Goal: Information Seeking & Learning: Learn about a topic

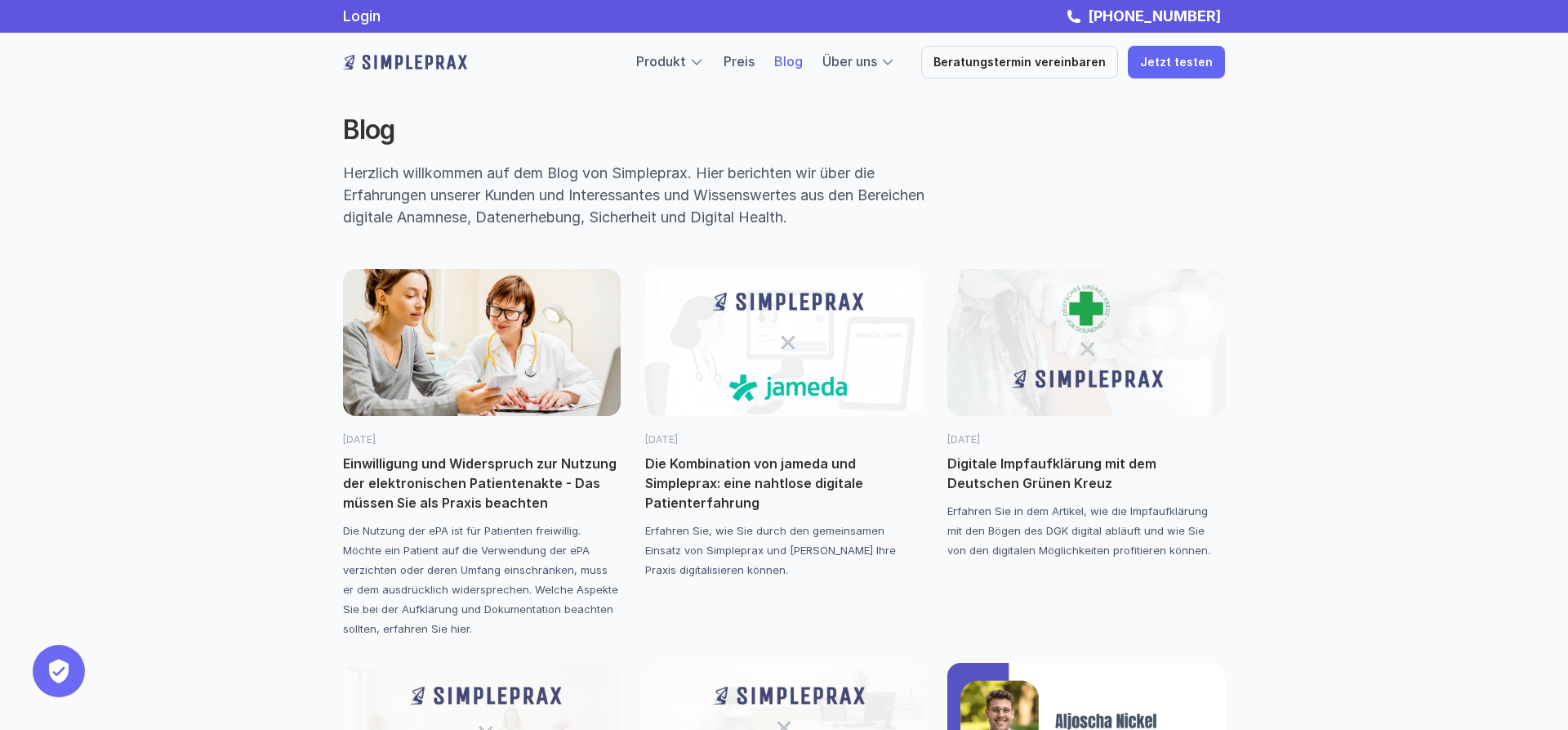
scroll to position [167, 0]
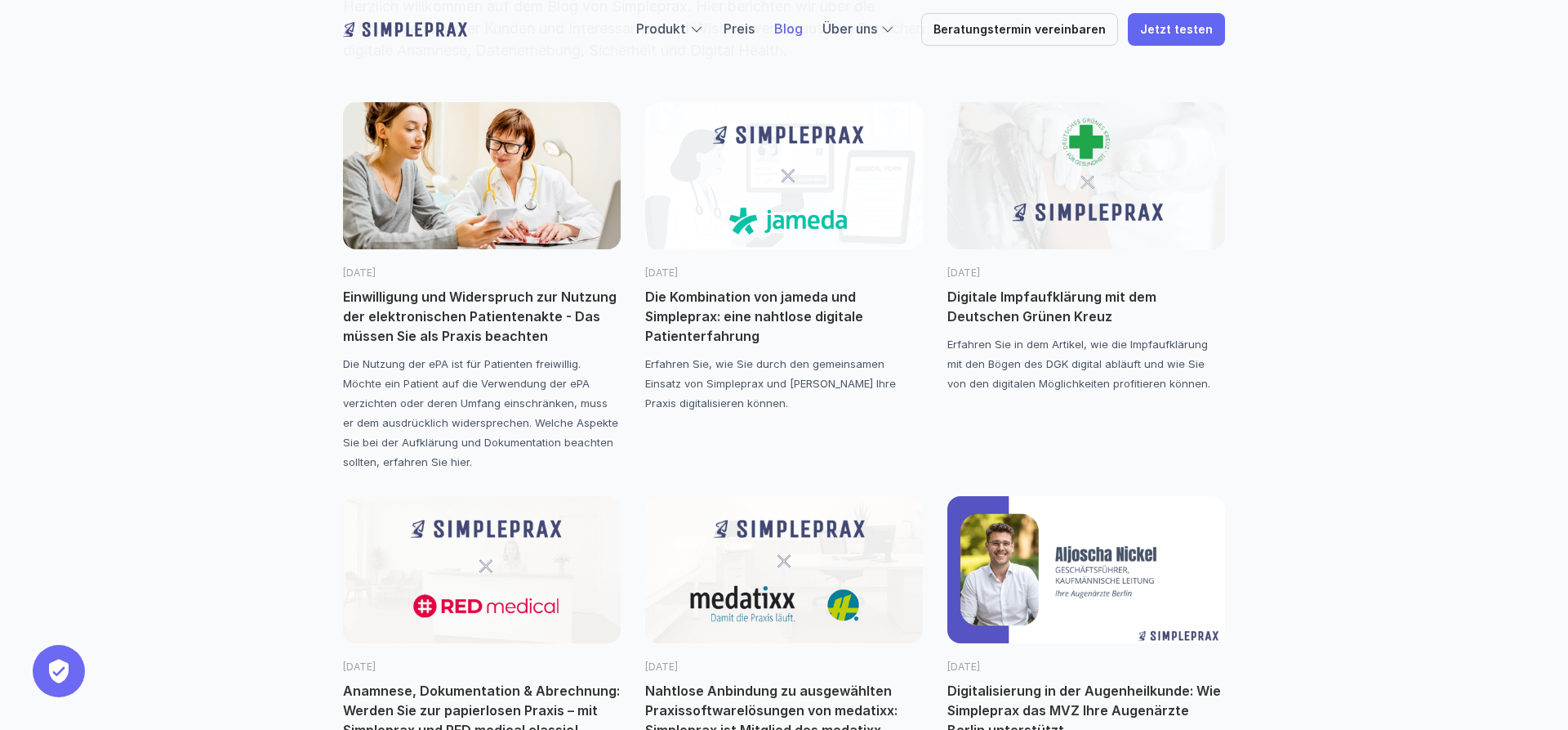
click at [725, 304] on p "Die Kombination von jameda und Simpleprax: eine nahtlose digitale Patienterfahr…" at bounding box center [784, 316] width 278 height 59
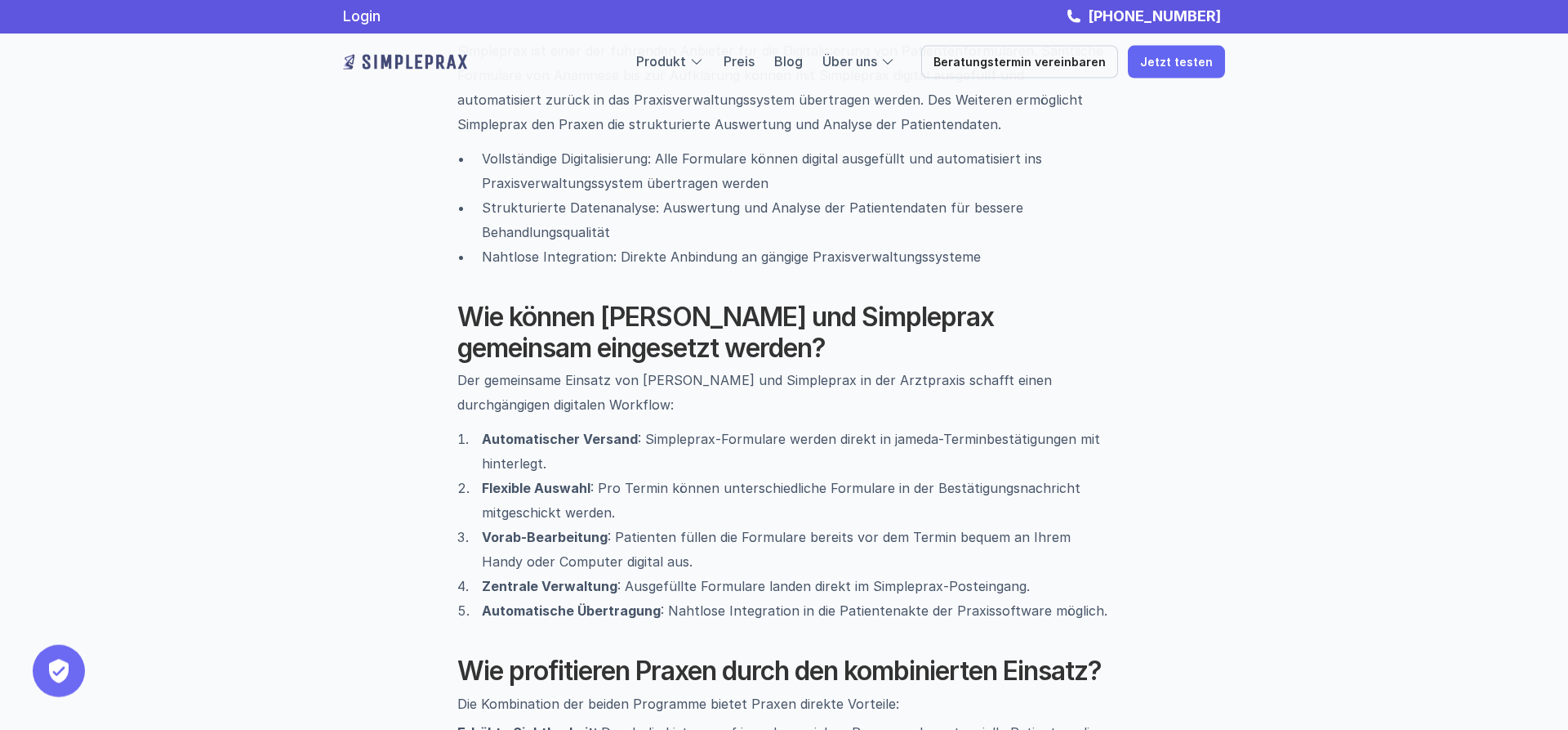
scroll to position [1156, 0]
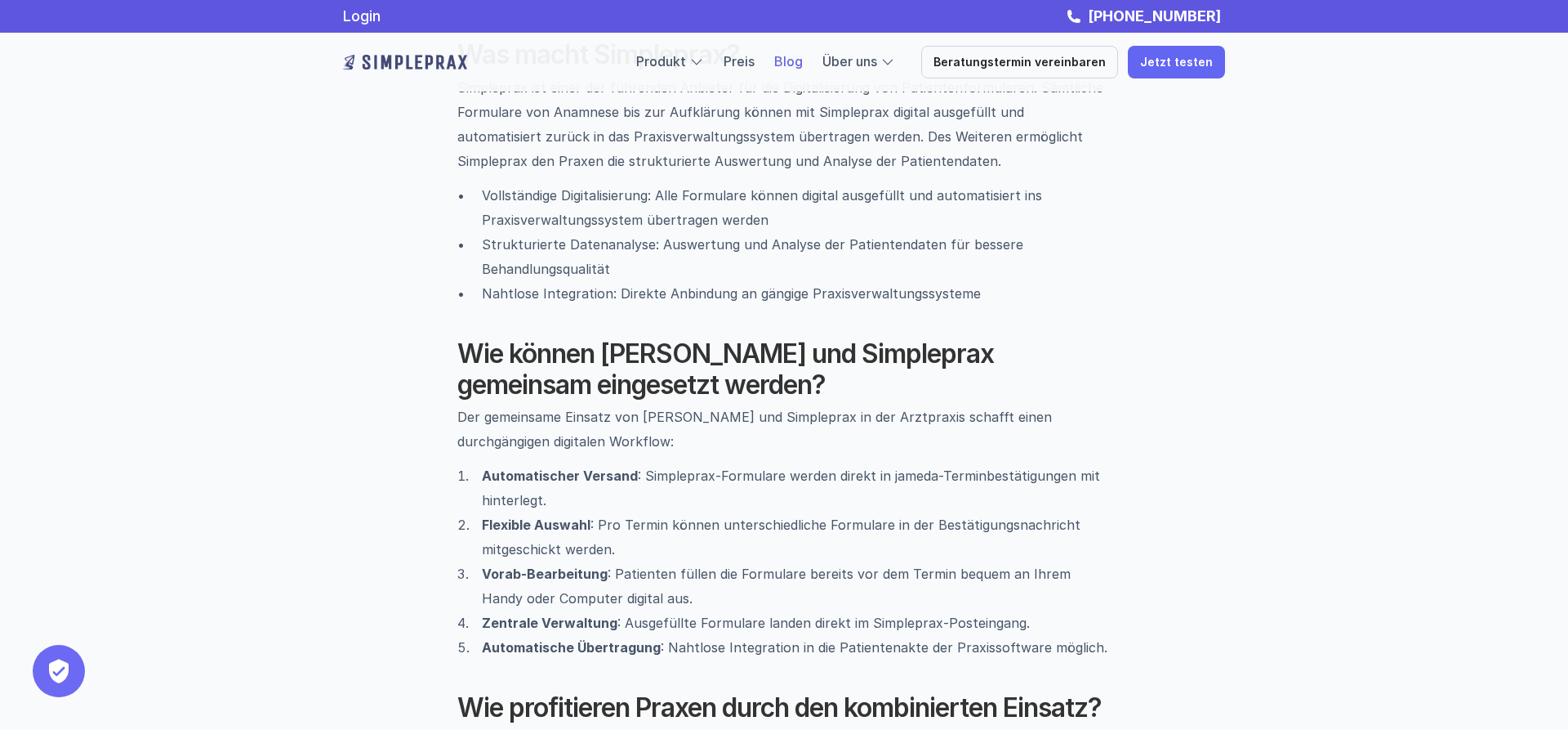
click at [803, 59] on link "Blog" at bounding box center [788, 61] width 28 height 16
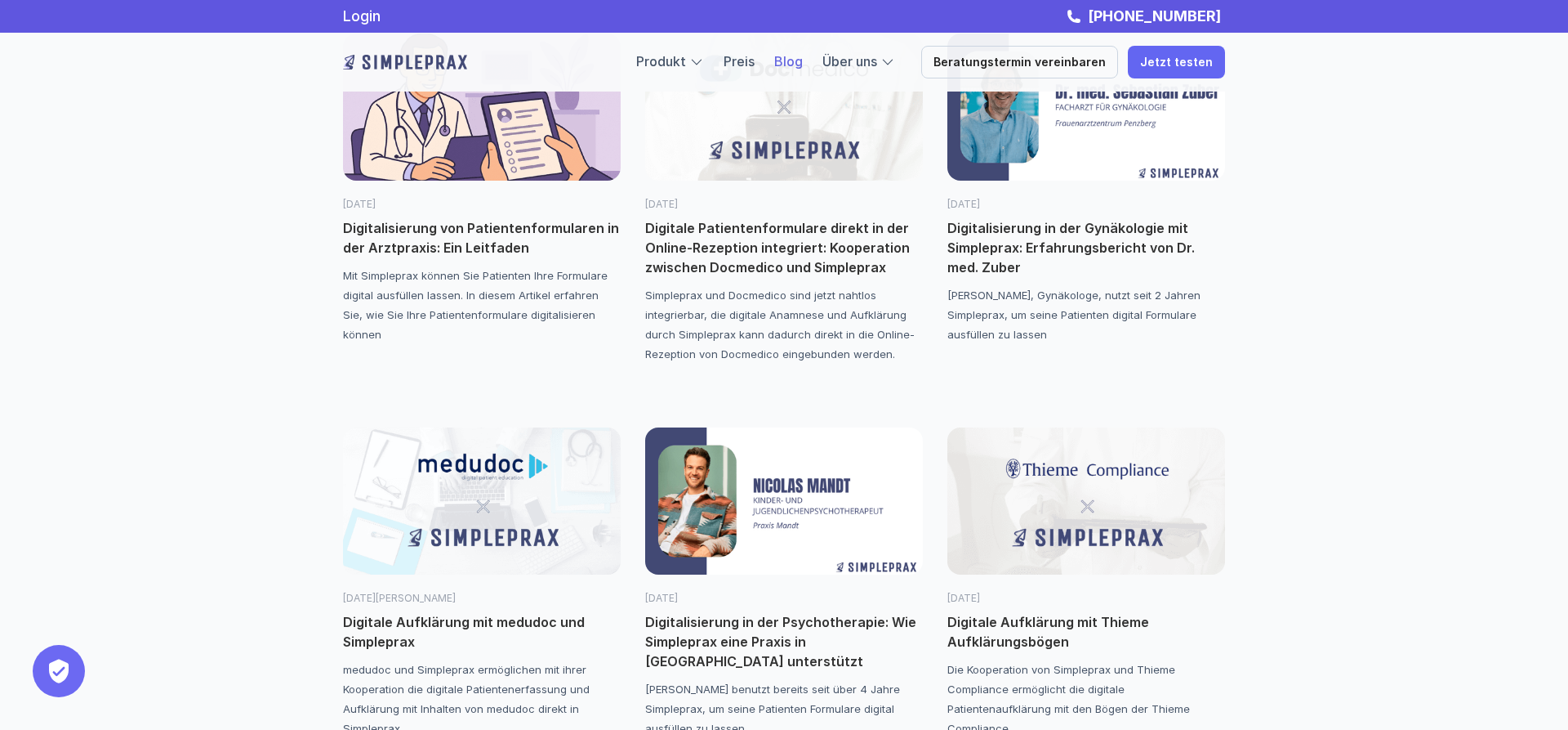
scroll to position [833, 0]
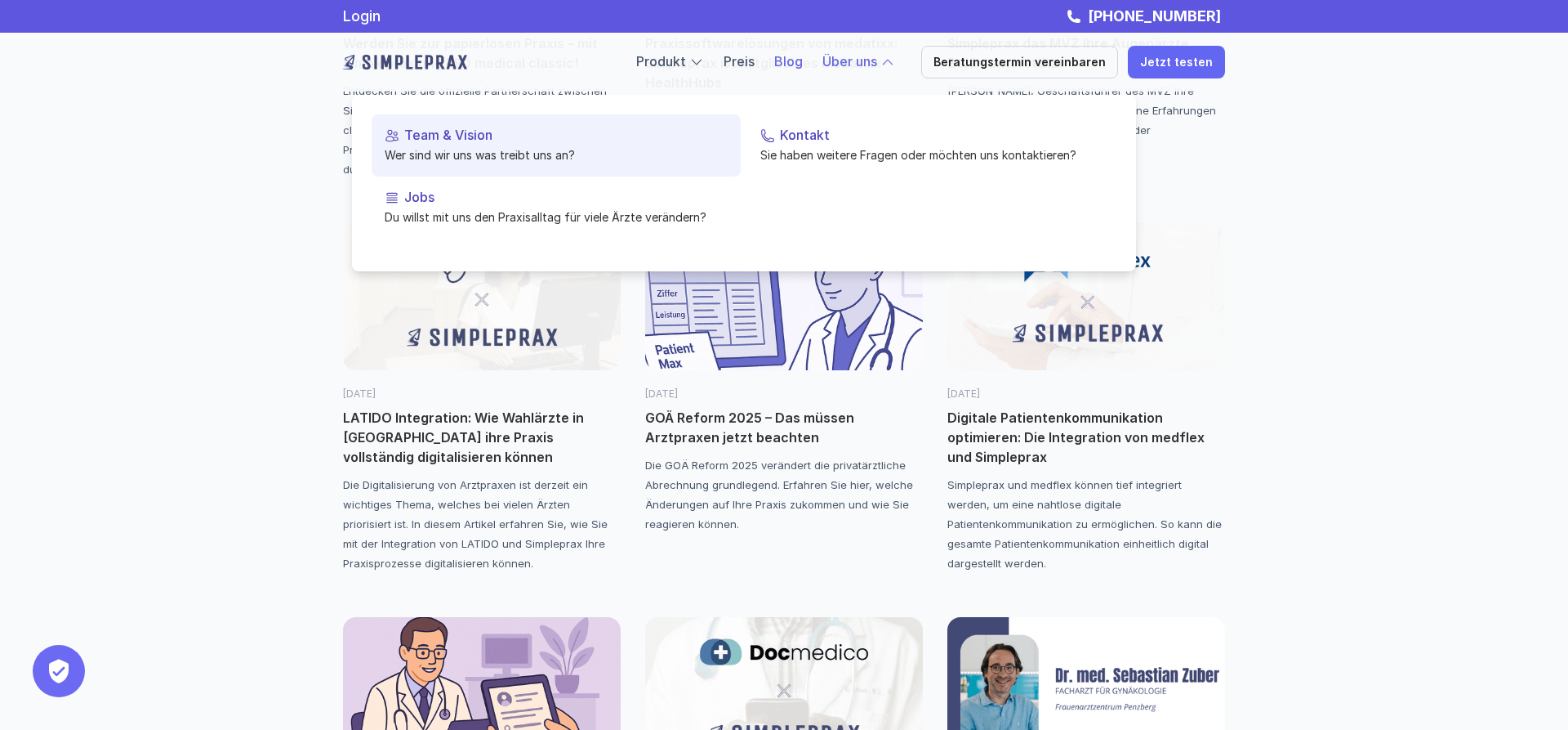
click at [440, 133] on p "Team & Vision" at bounding box center [566, 135] width 323 height 15
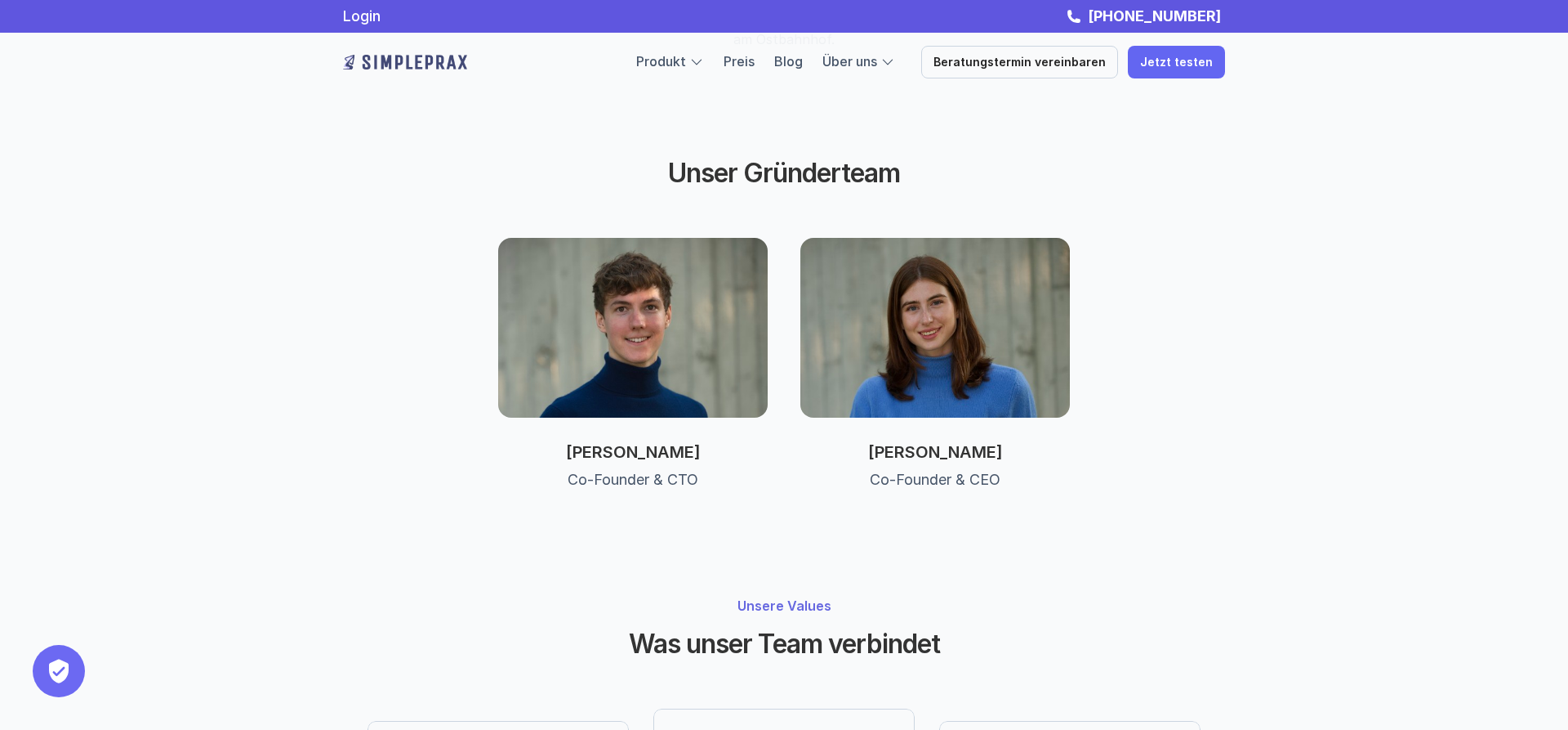
scroll to position [332, 0]
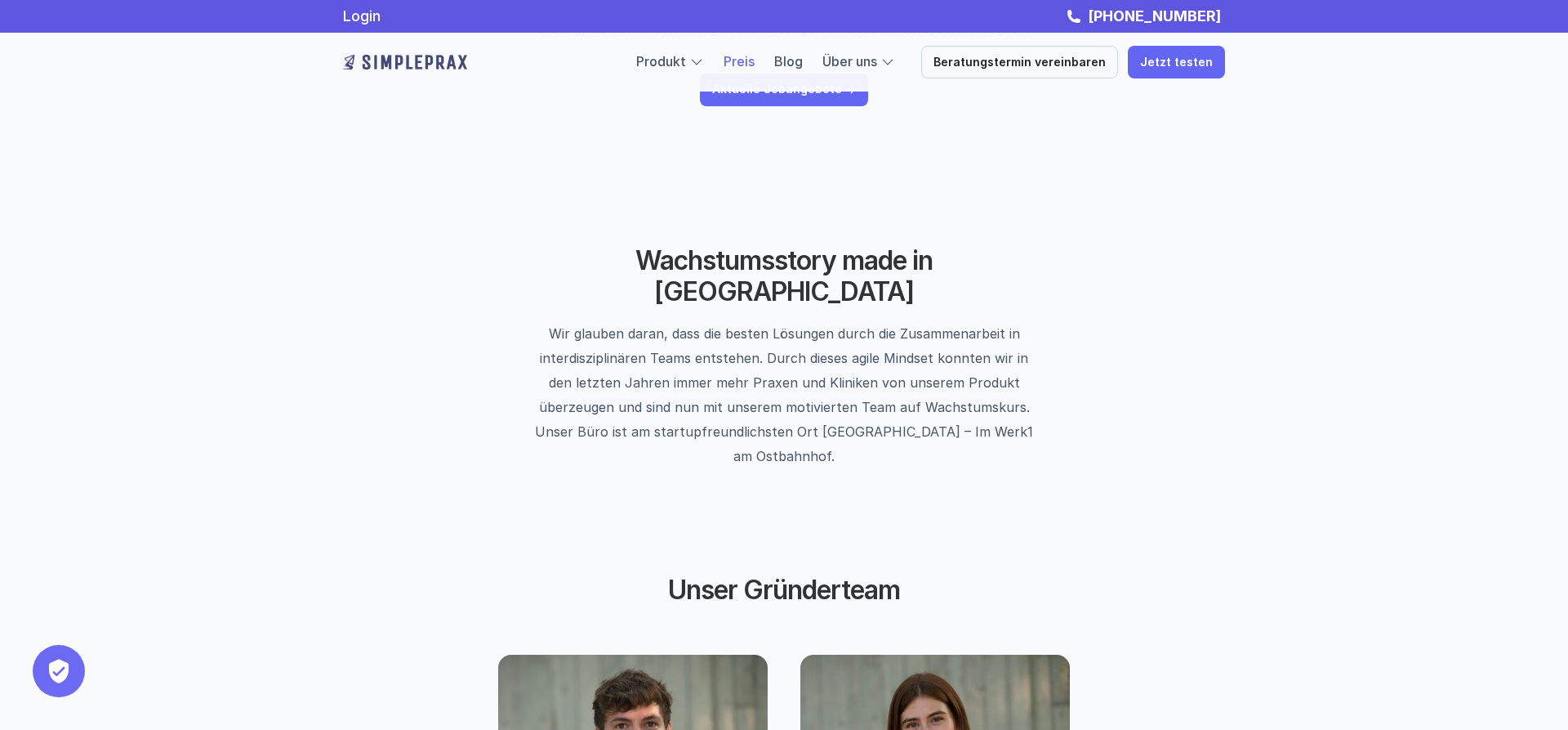
click at [755, 62] on link "Preis" at bounding box center [739, 61] width 31 height 16
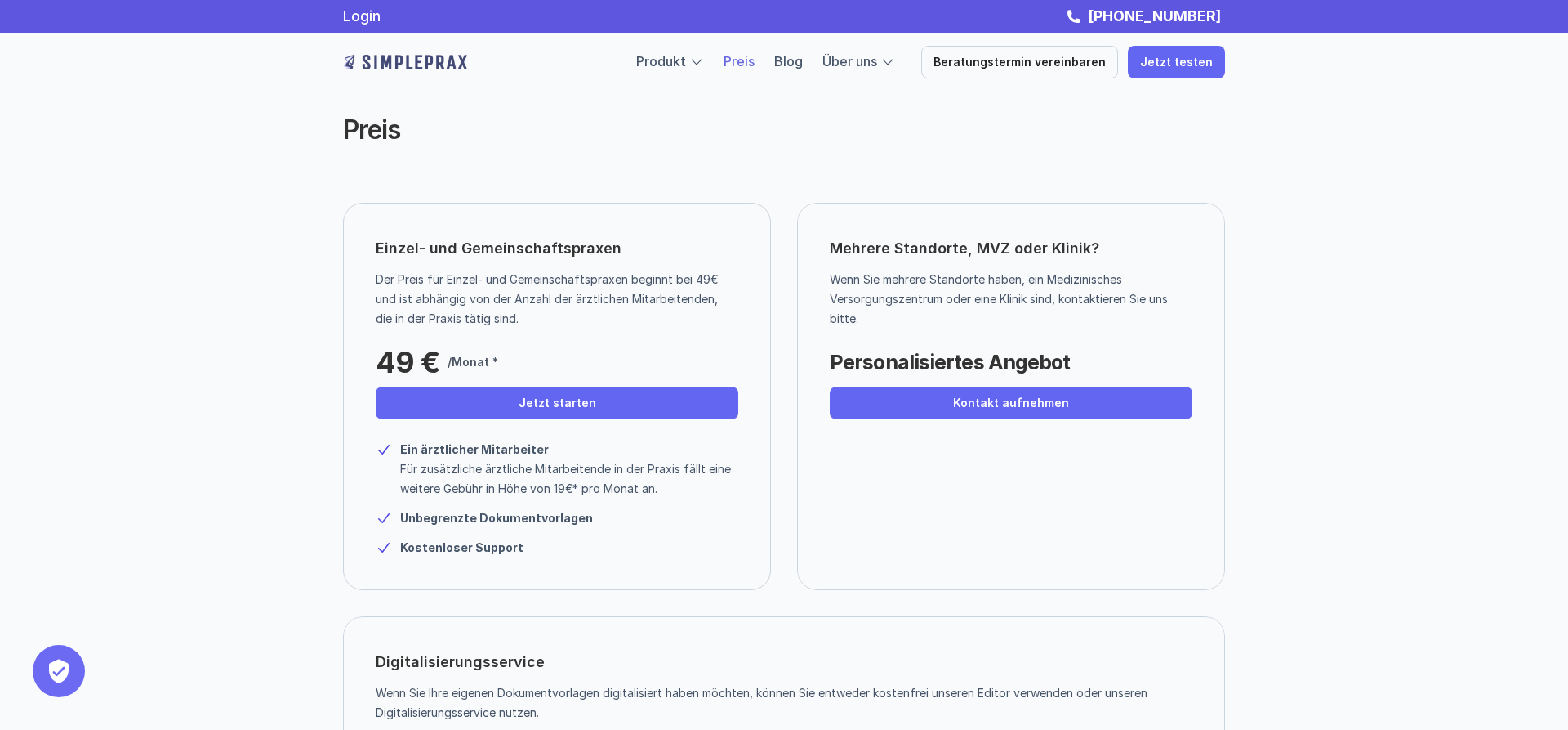
click at [745, 60] on link "Preis" at bounding box center [739, 61] width 31 height 16
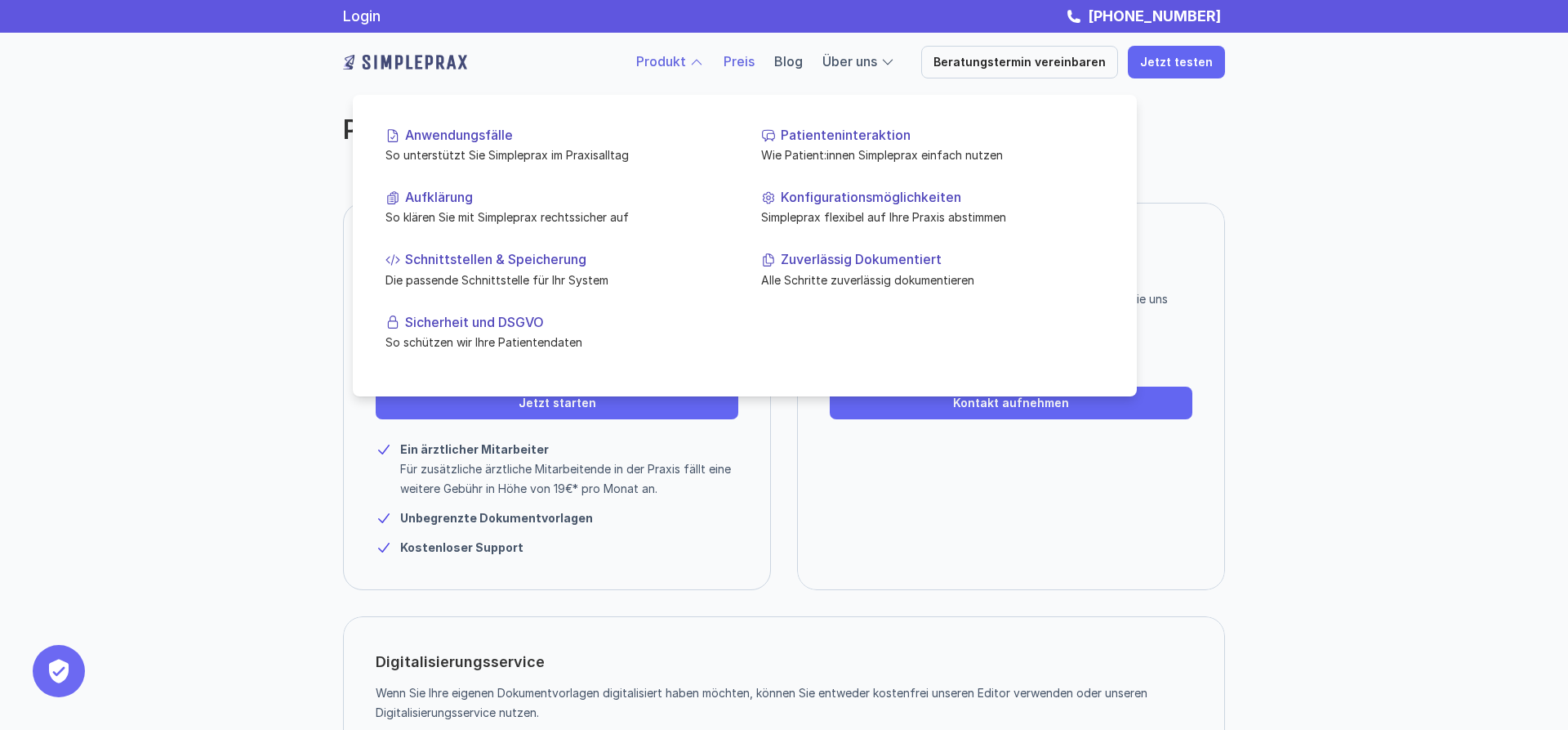
click at [665, 59] on link "Produkt" at bounding box center [661, 61] width 50 height 16
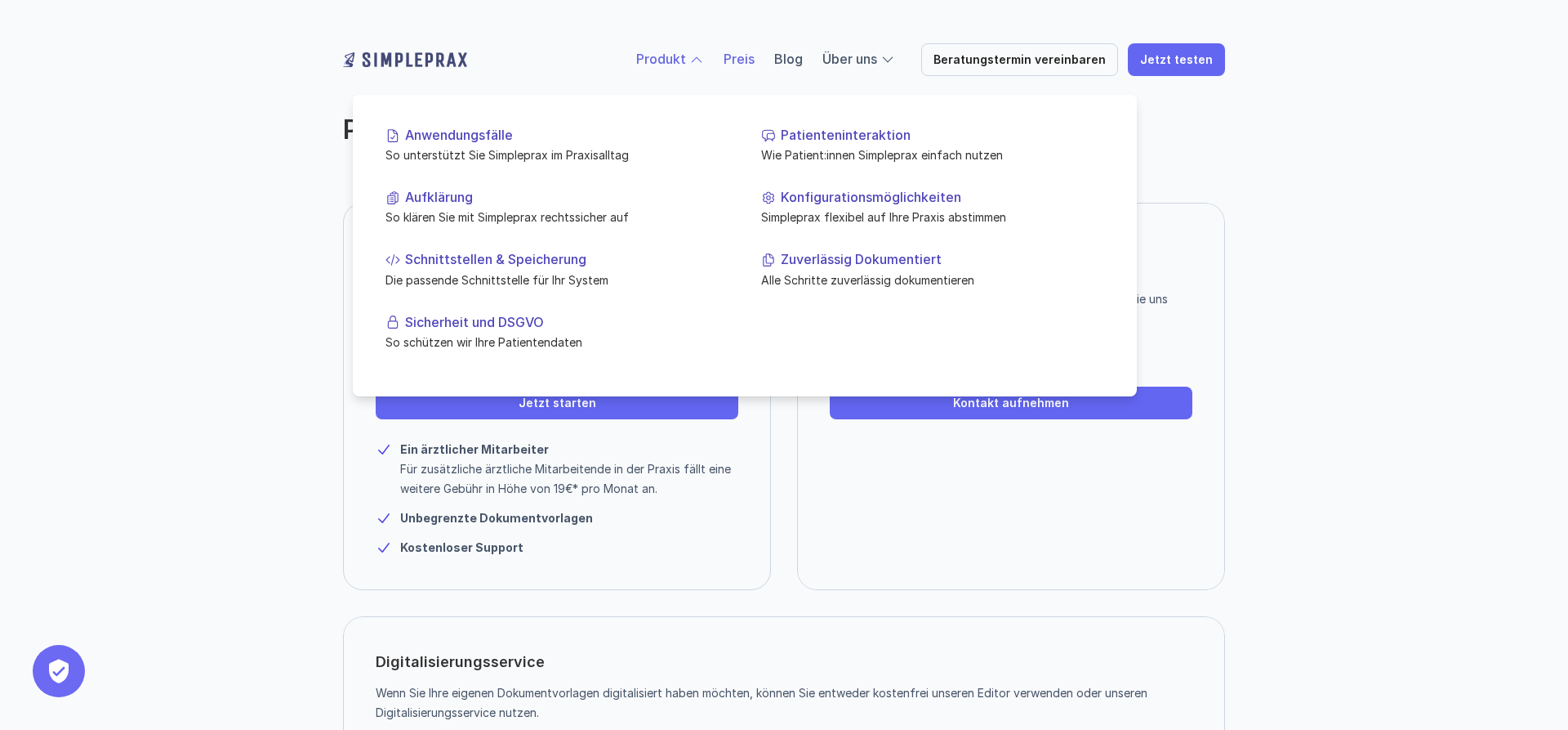
scroll to position [358, 0]
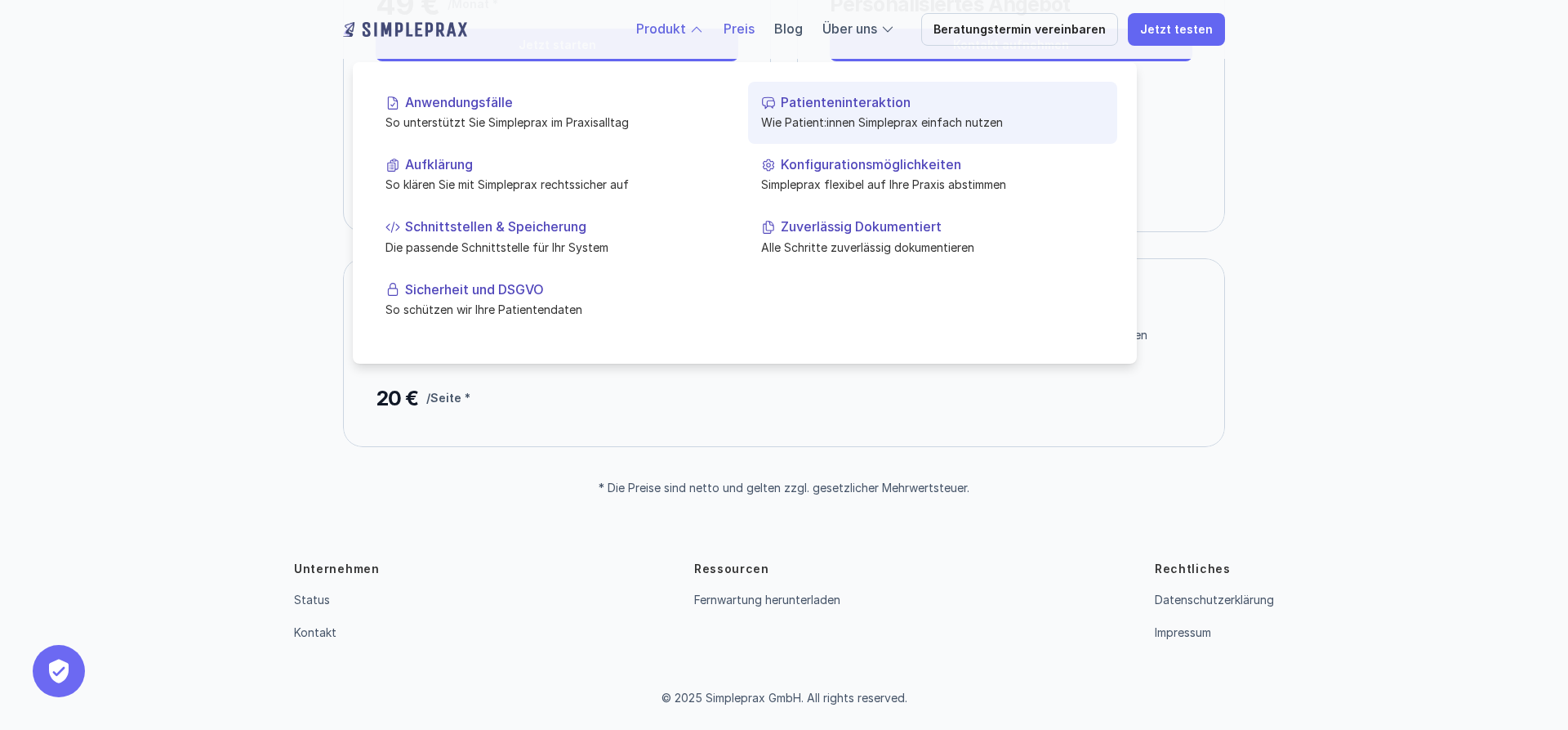
click at [809, 107] on p "Patienteninteraktion" at bounding box center [942, 102] width 323 height 15
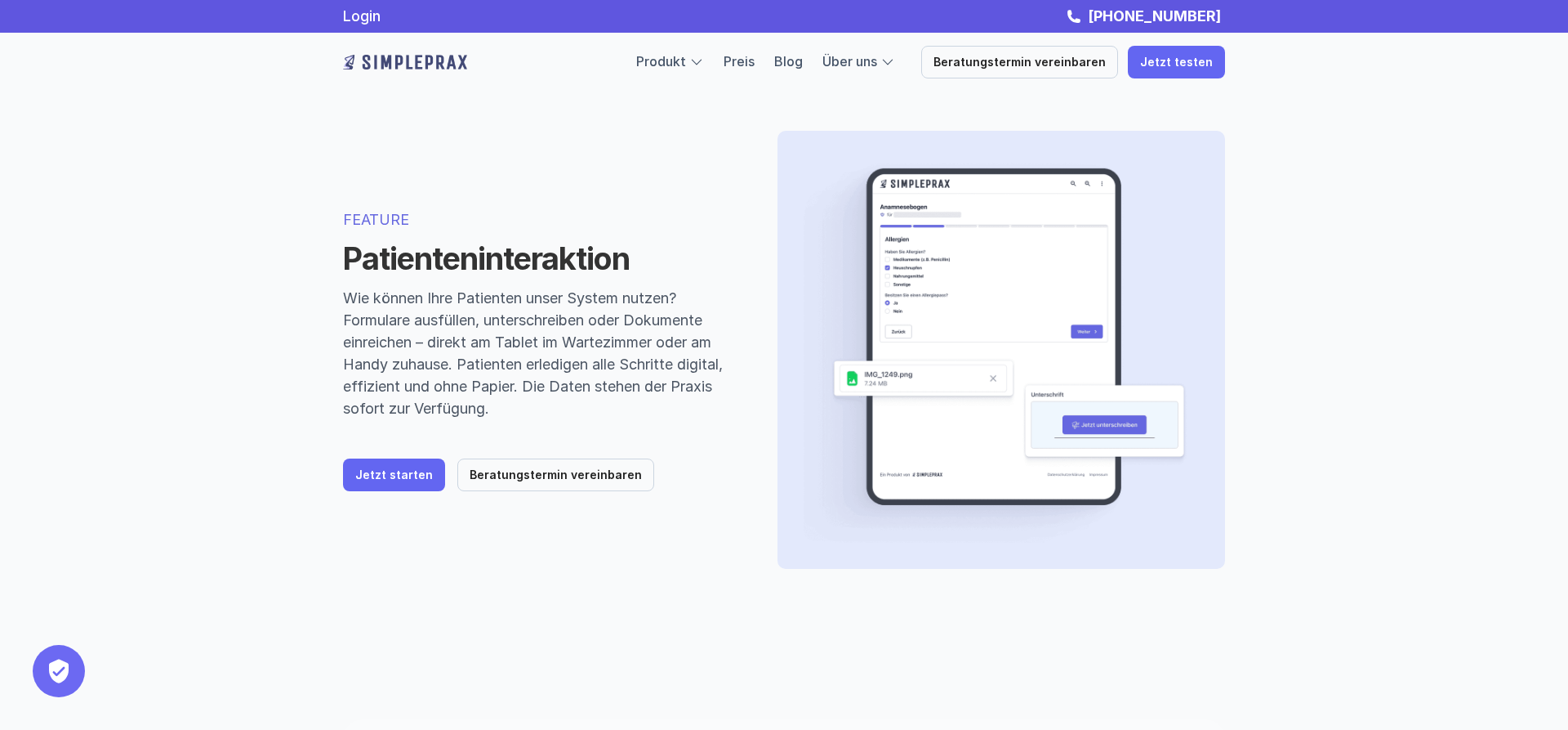
click at [440, 58] on img at bounding box center [405, 61] width 124 height 26
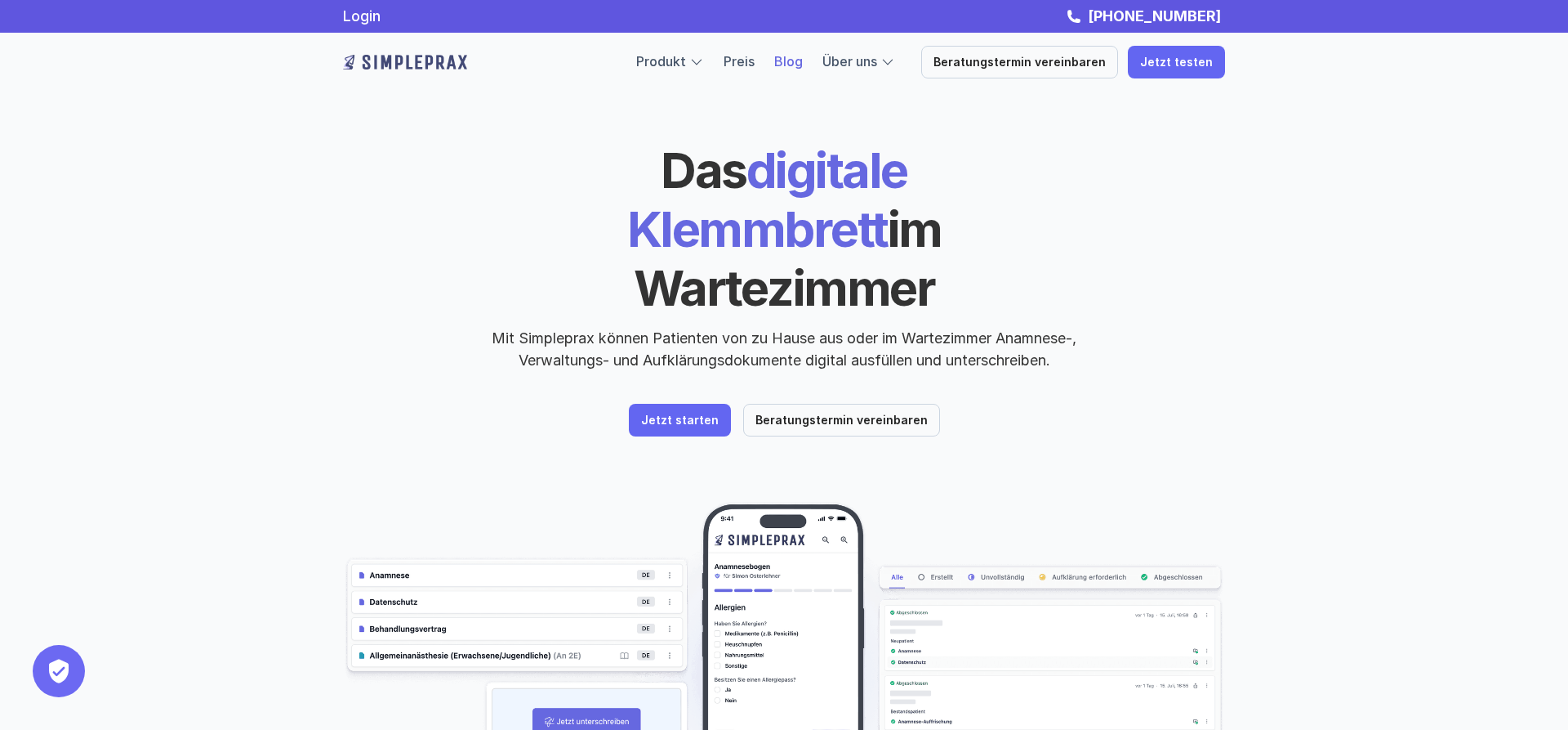
click at [799, 60] on link "Blog" at bounding box center [788, 61] width 28 height 16
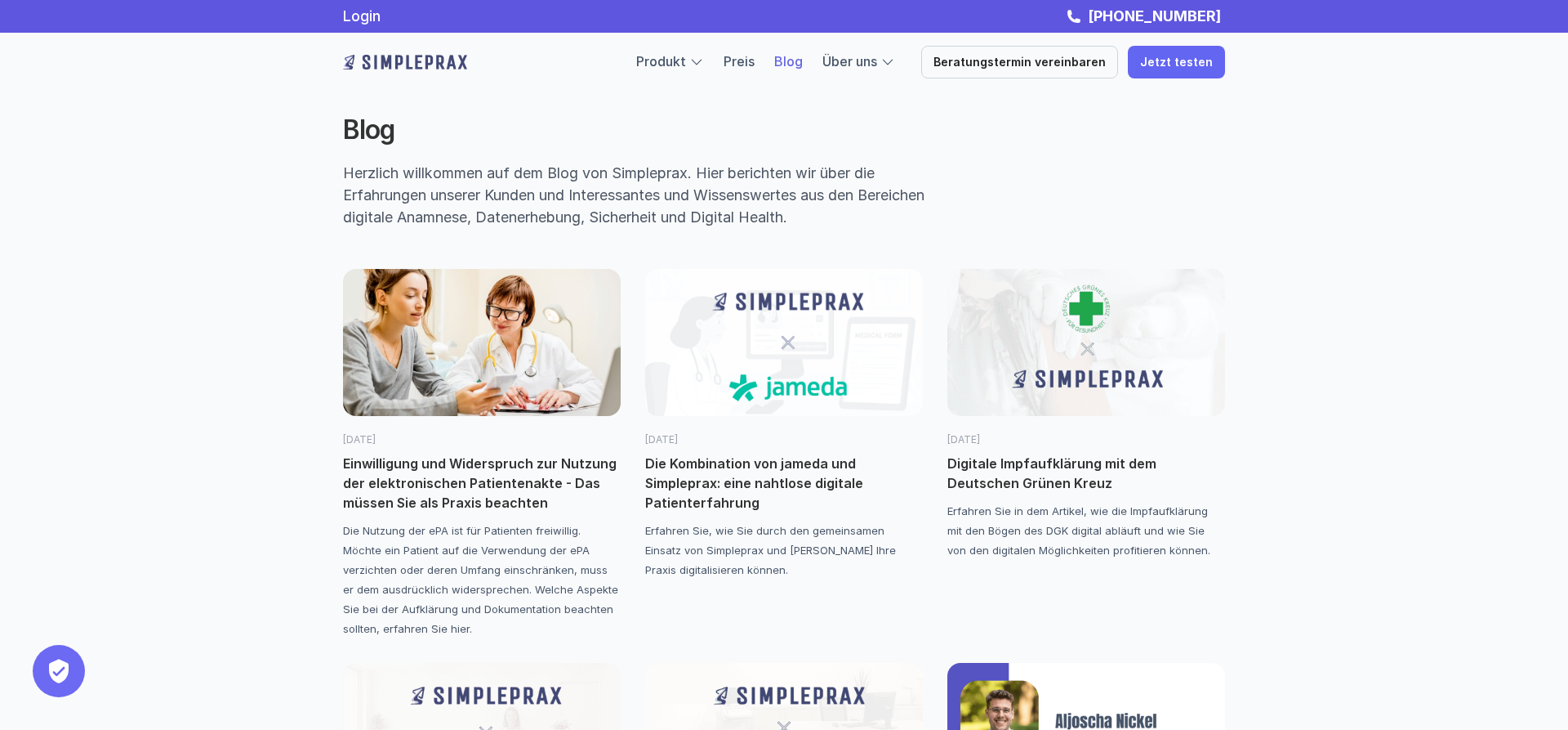
click at [1091, 361] on img at bounding box center [1086, 343] width 278 height 147
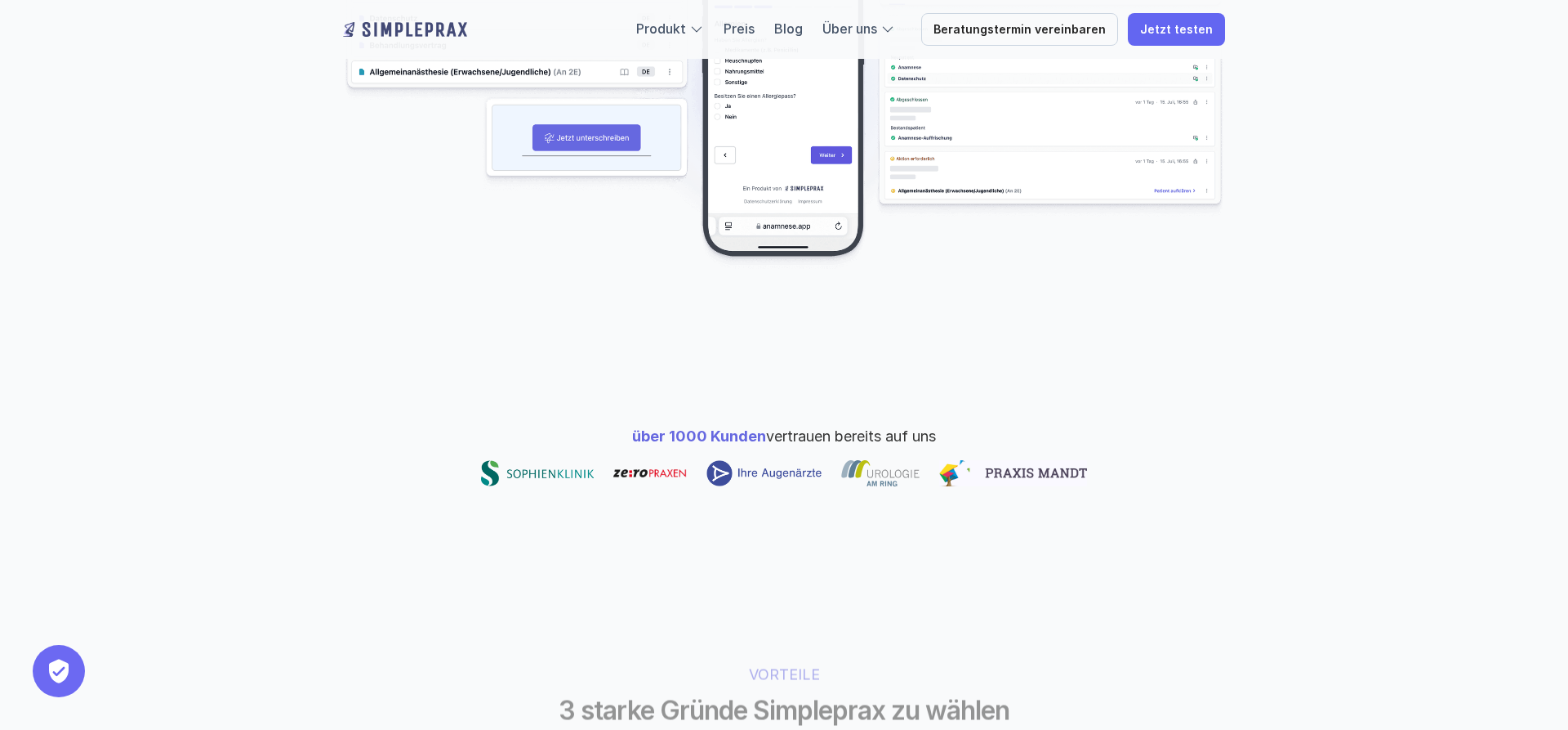
scroll to position [583, 0]
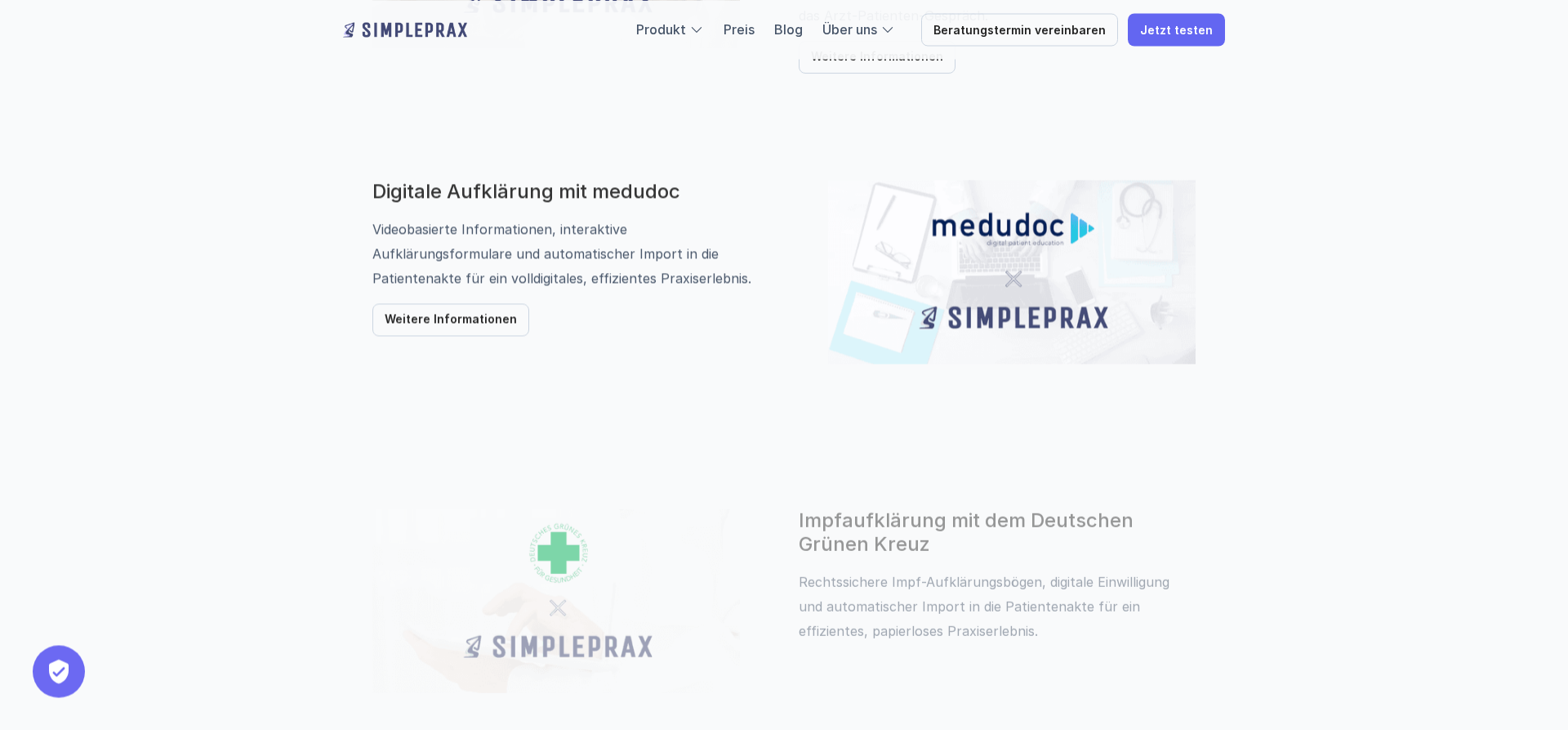
scroll to position [1167, 0]
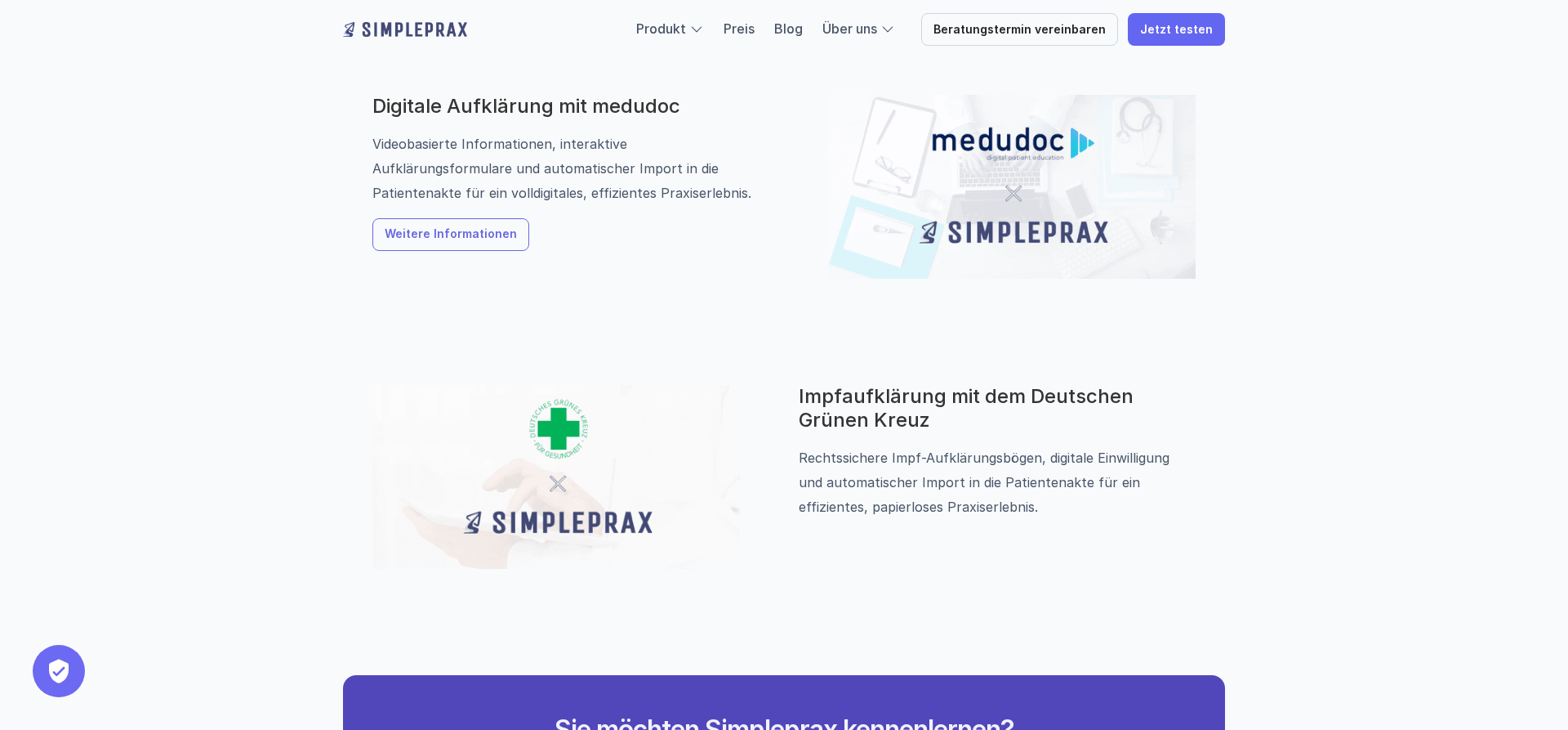
click at [461, 235] on p "Weitere Informationen" at bounding box center [450, 235] width 132 height 14
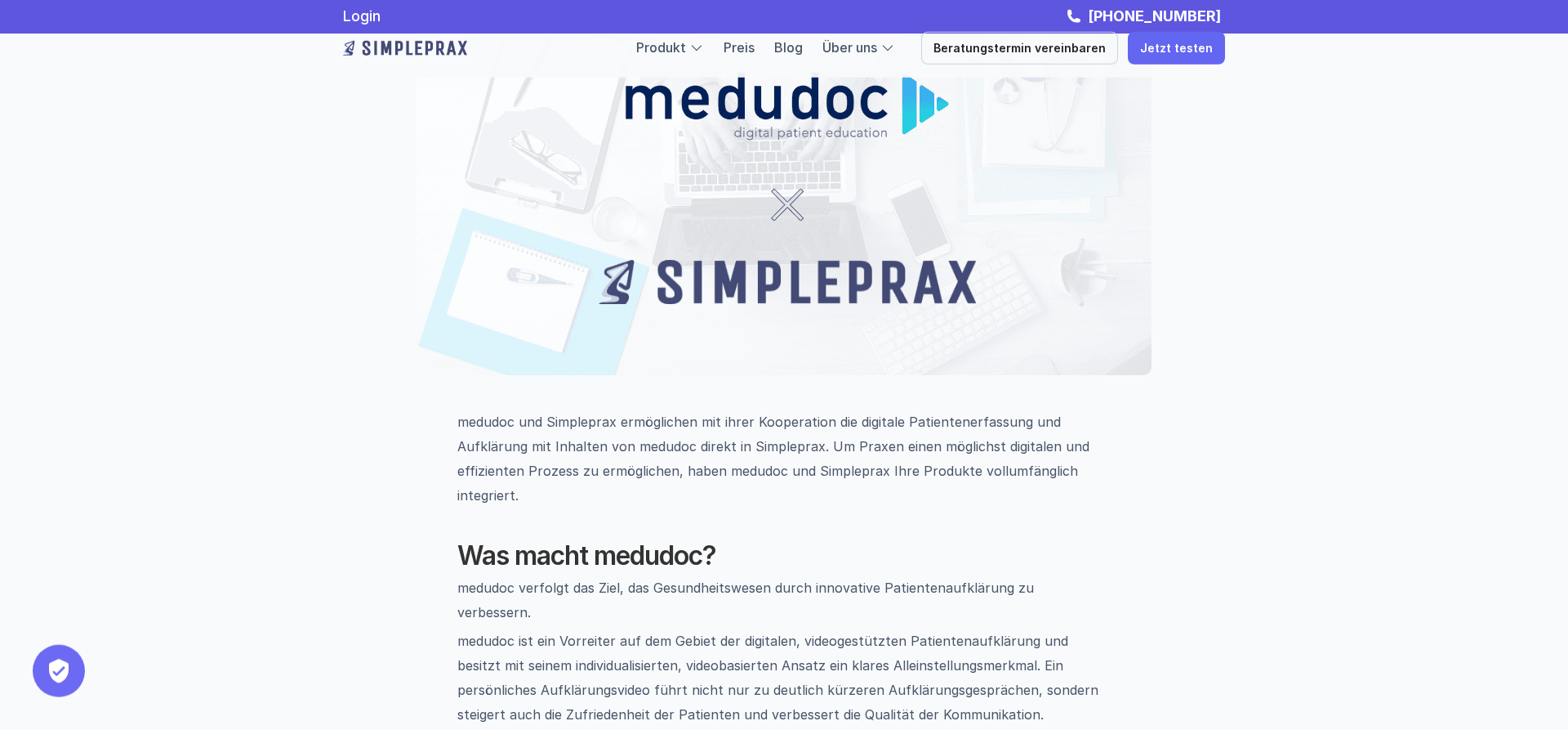
scroll to position [250, 0]
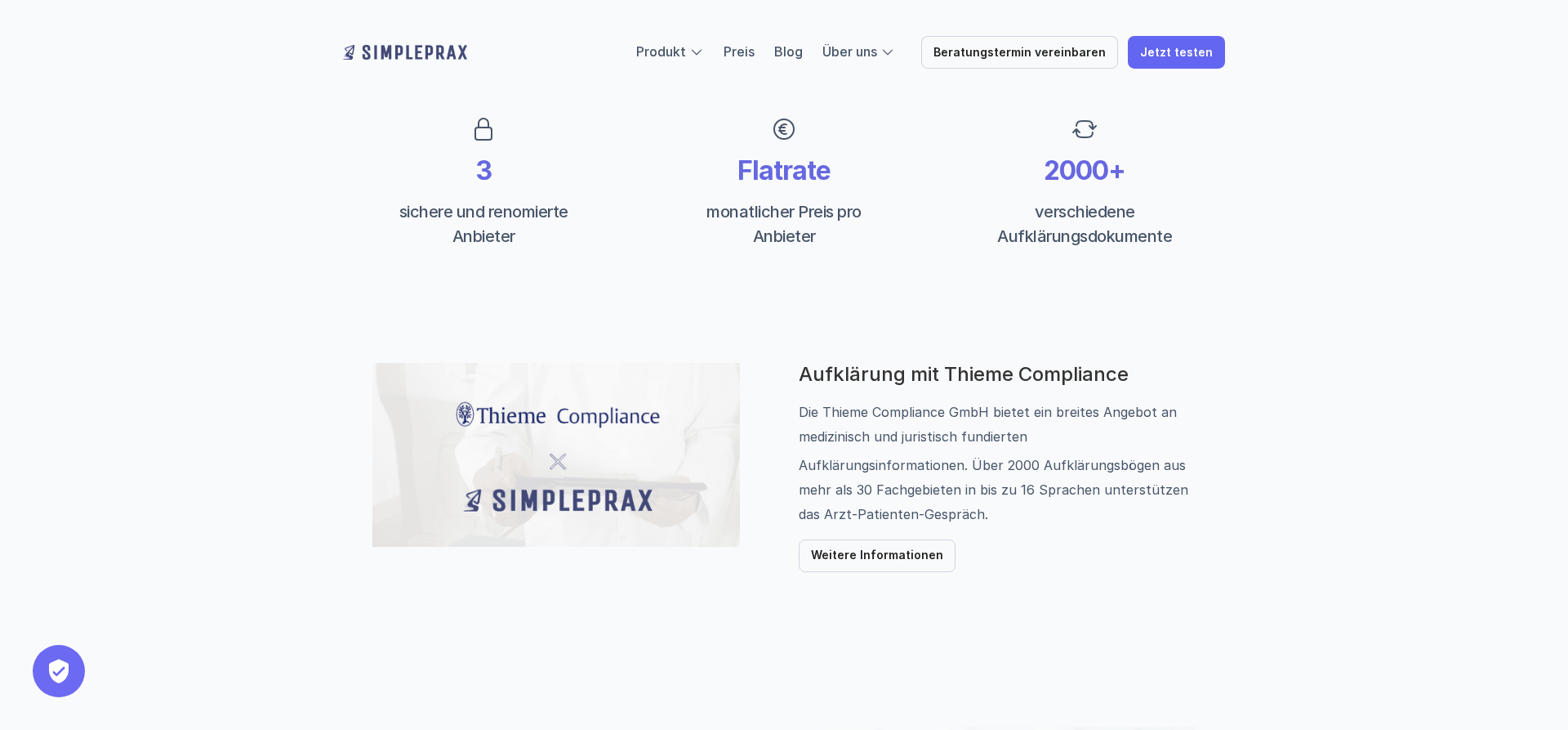
scroll to position [750, 0]
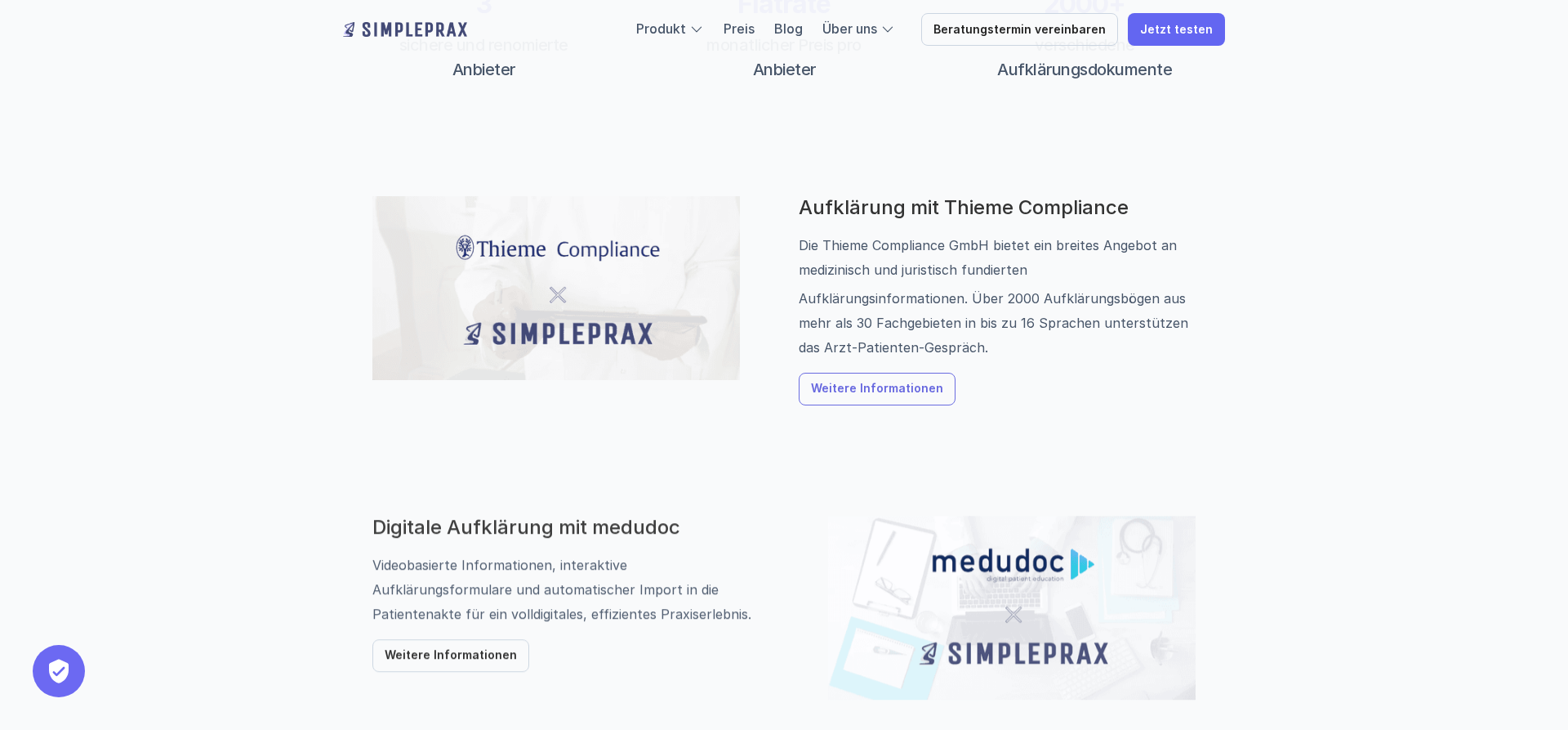
click at [848, 393] on p "Weitere Informationen" at bounding box center [877, 390] width 132 height 14
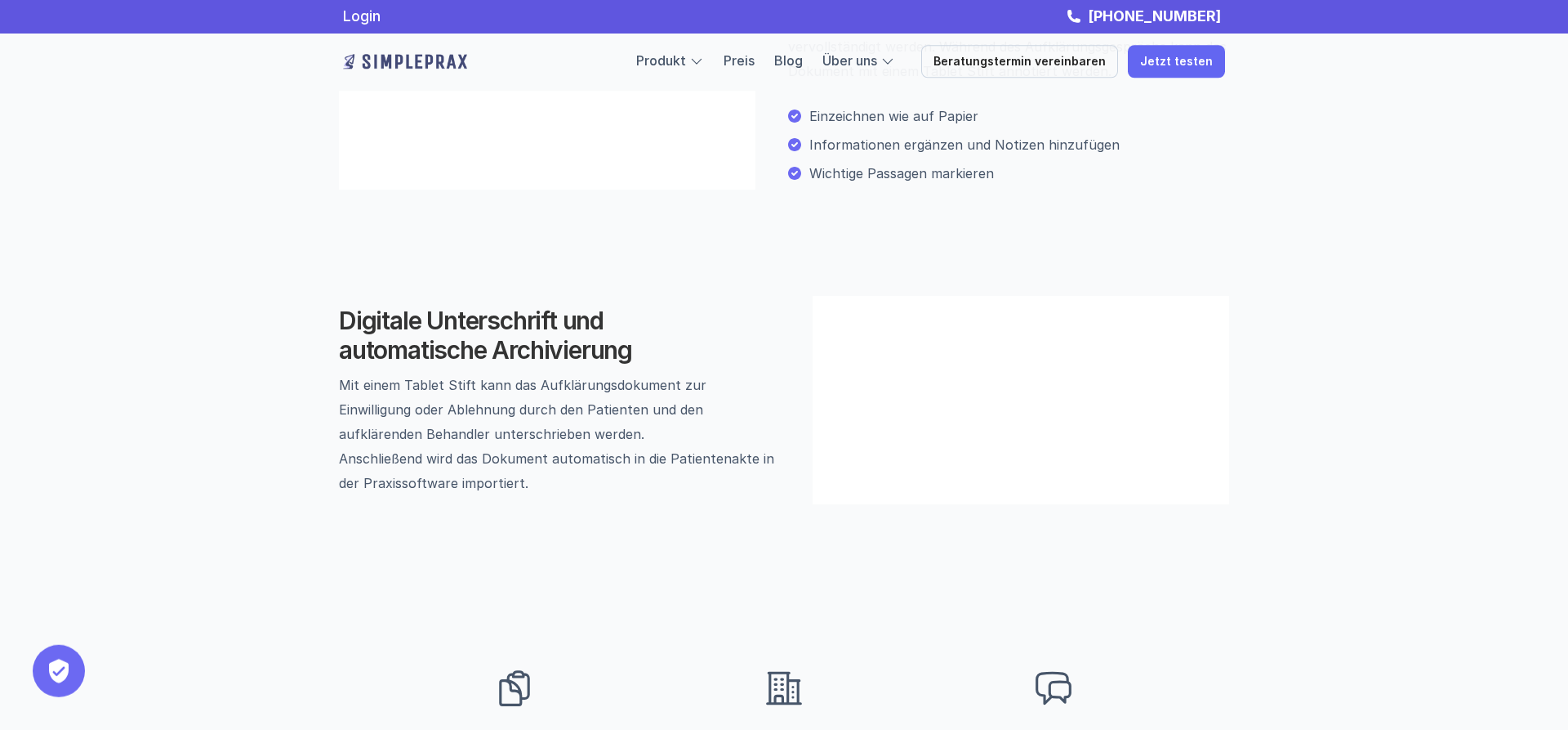
scroll to position [916, 0]
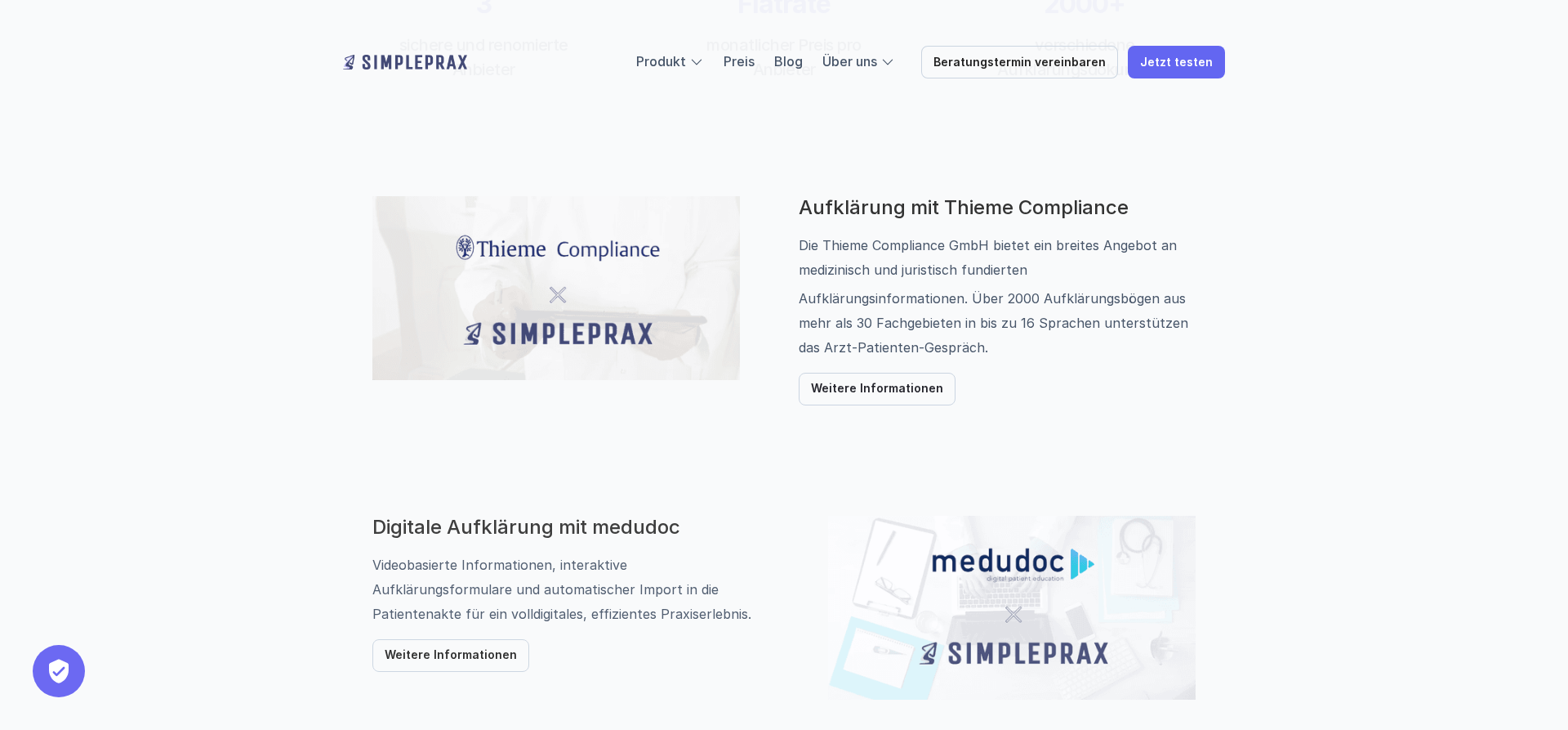
scroll to position [916, 0]
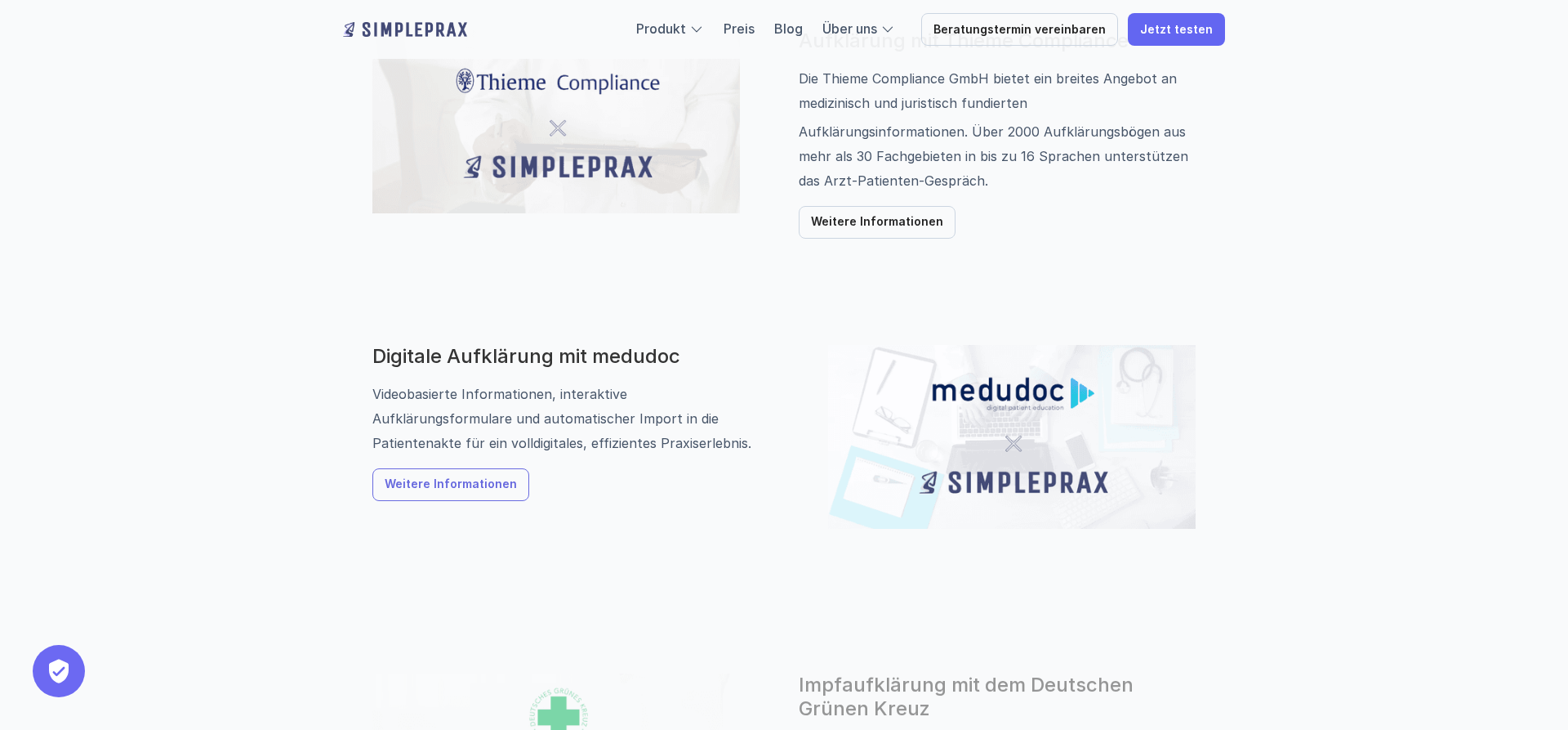
click at [420, 489] on p "Weitere Informationen" at bounding box center [450, 485] width 132 height 14
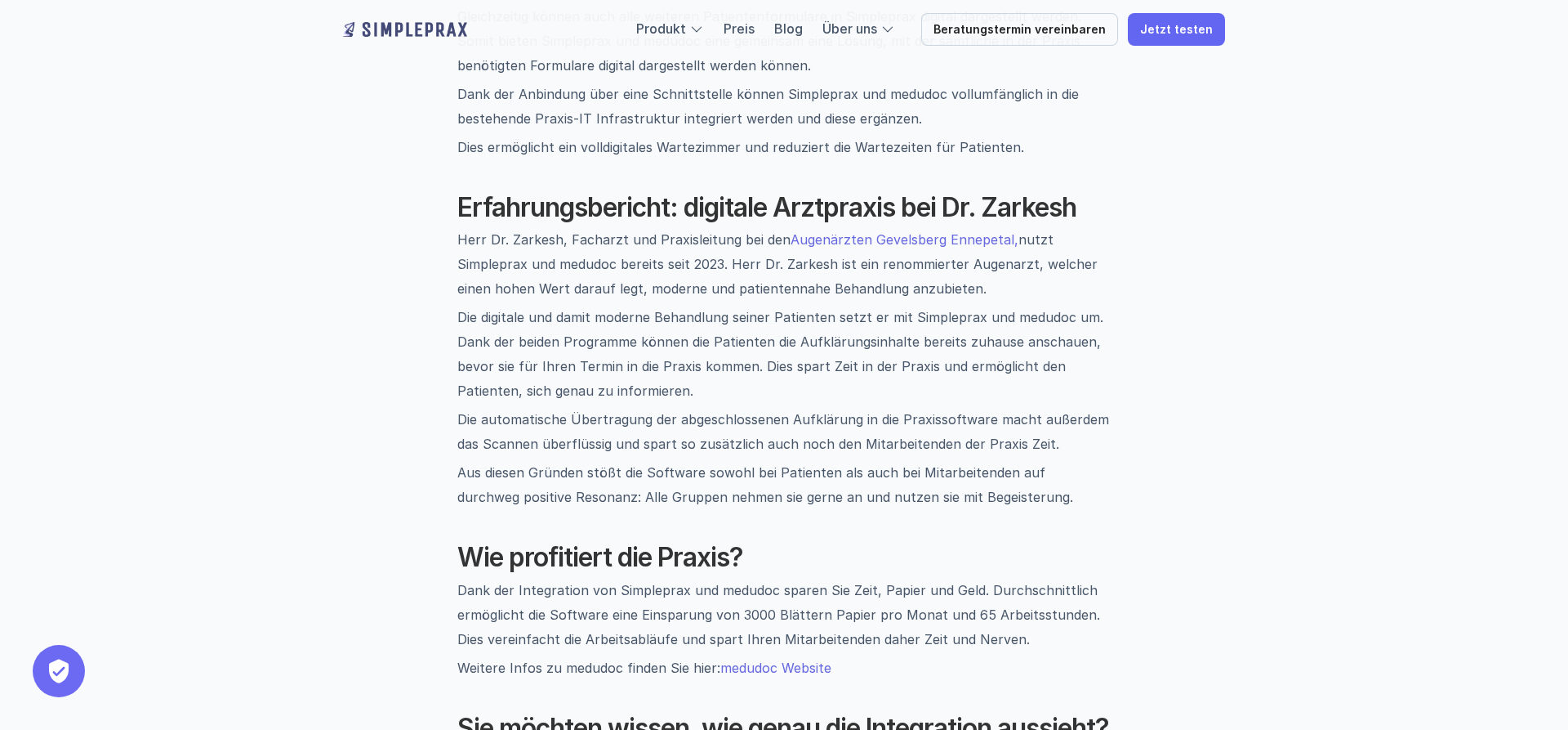
scroll to position [1583, 0]
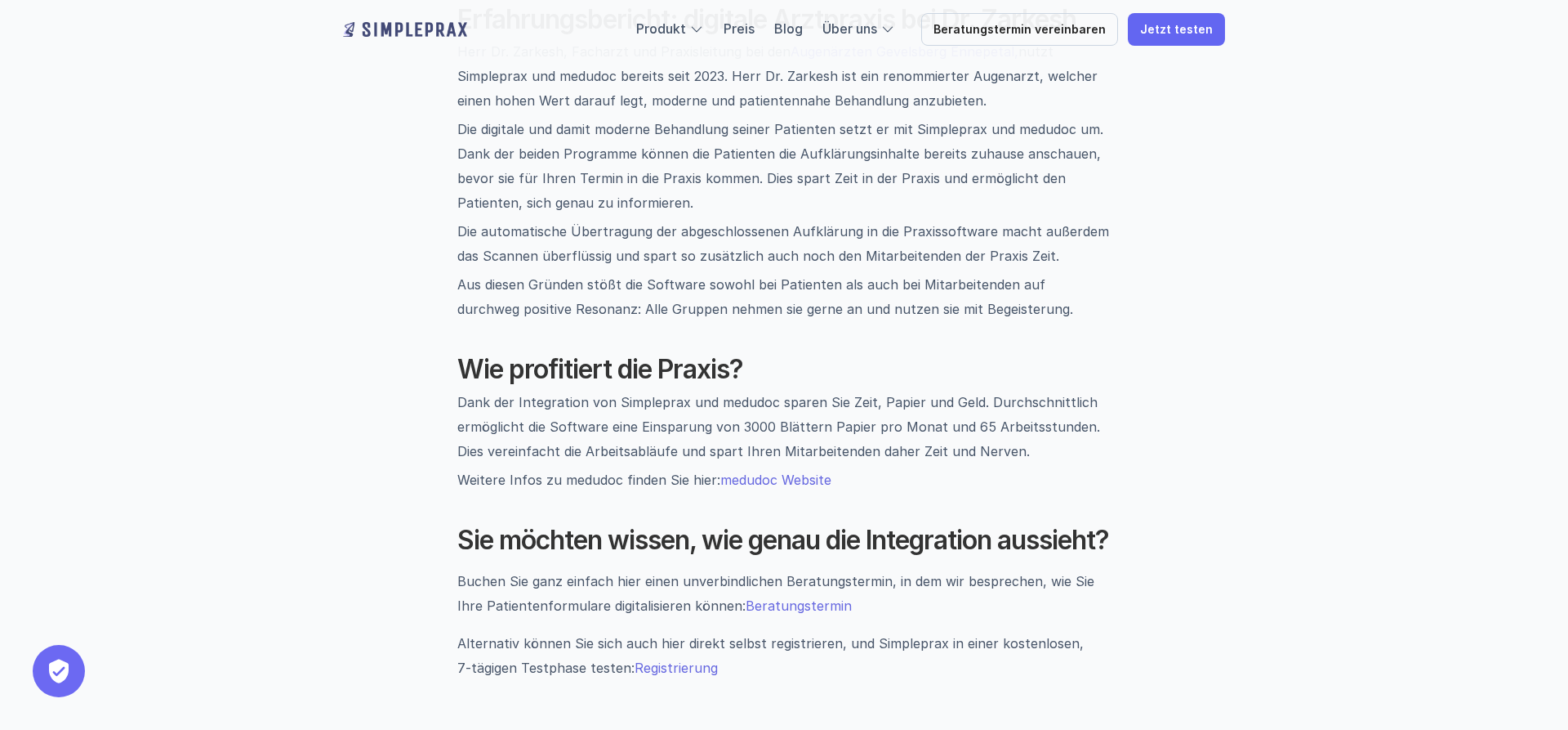
click at [806, 472] on link "medudoc Website" at bounding box center [775, 480] width 111 height 16
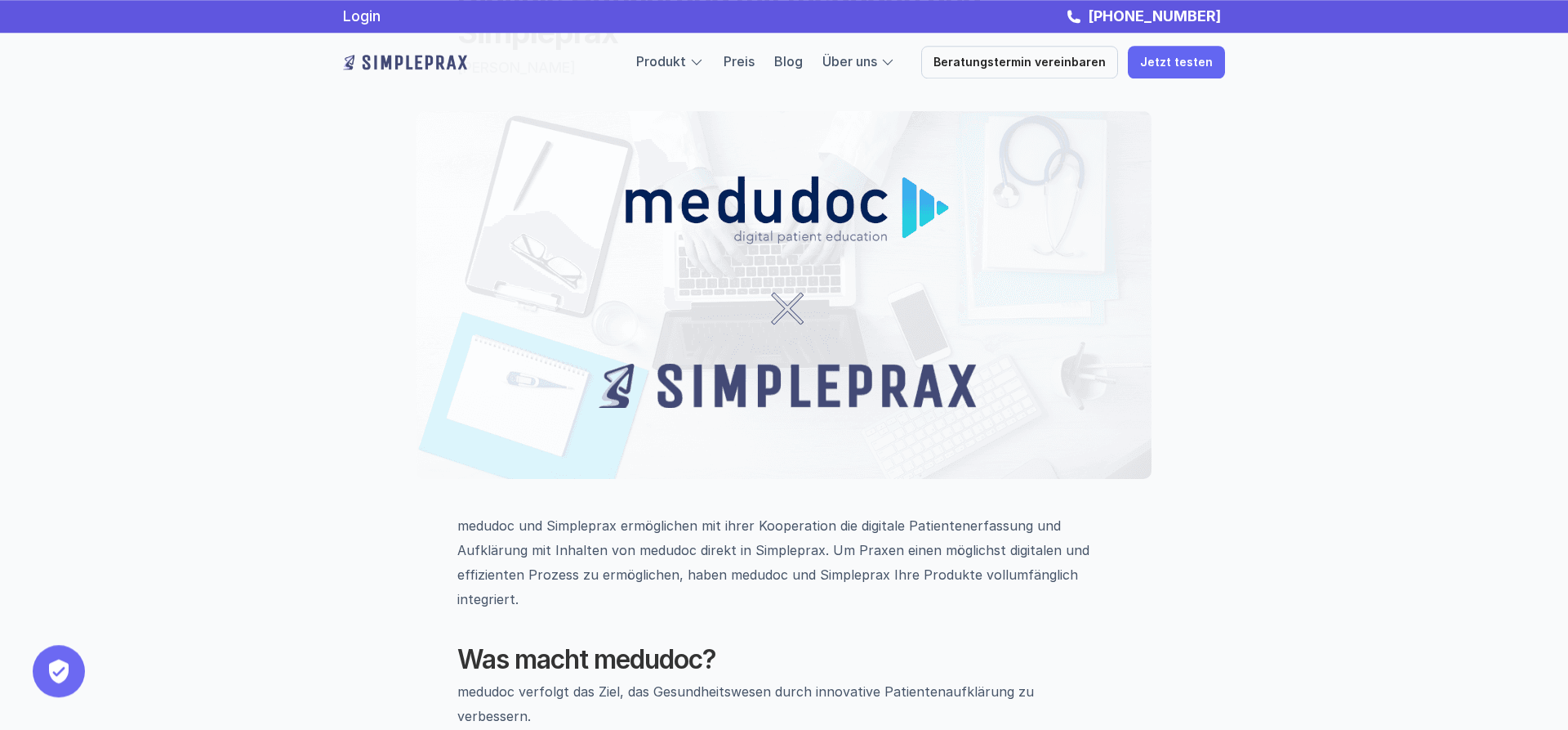
scroll to position [0, 0]
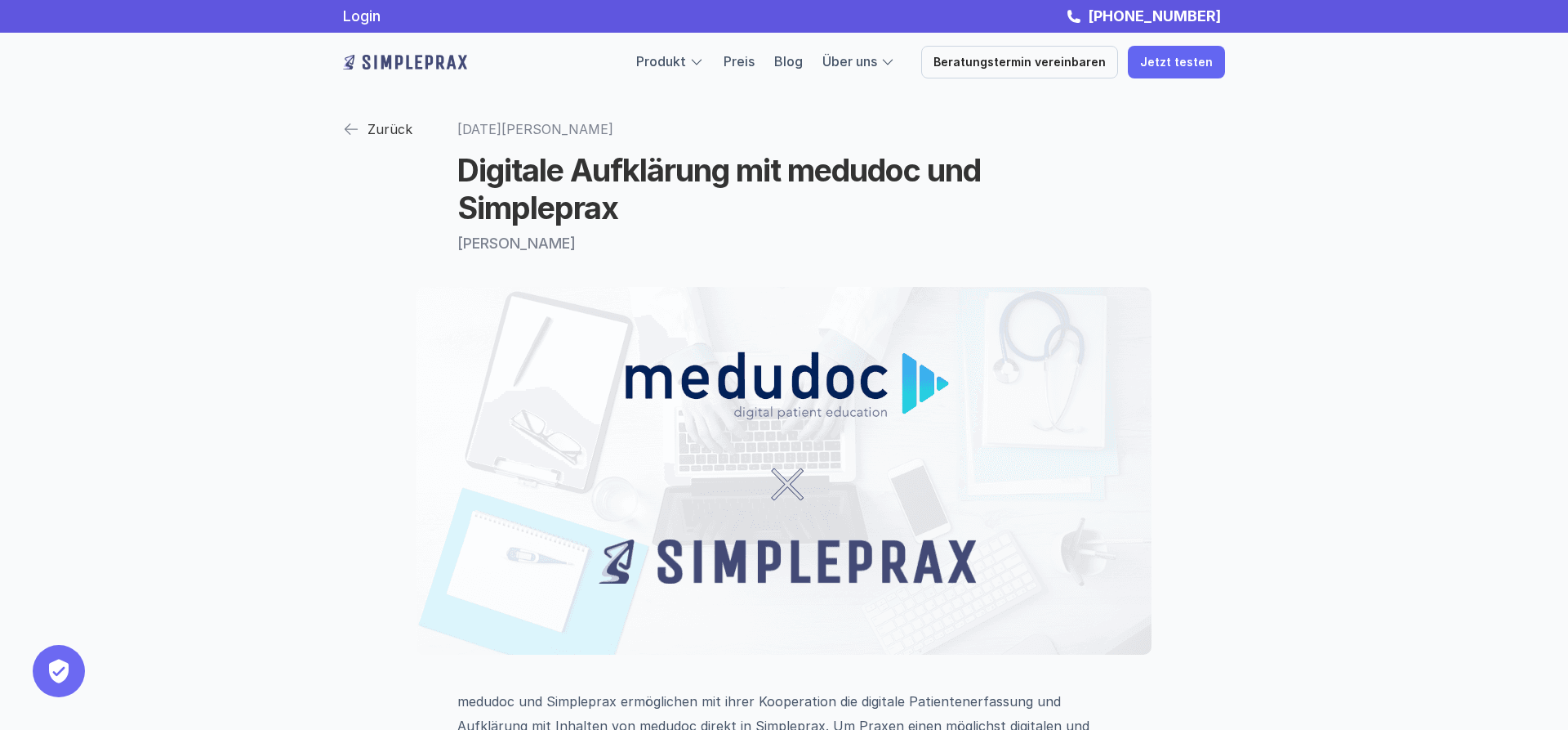
click at [374, 127] on p "Zurück" at bounding box center [390, 130] width 45 height 25
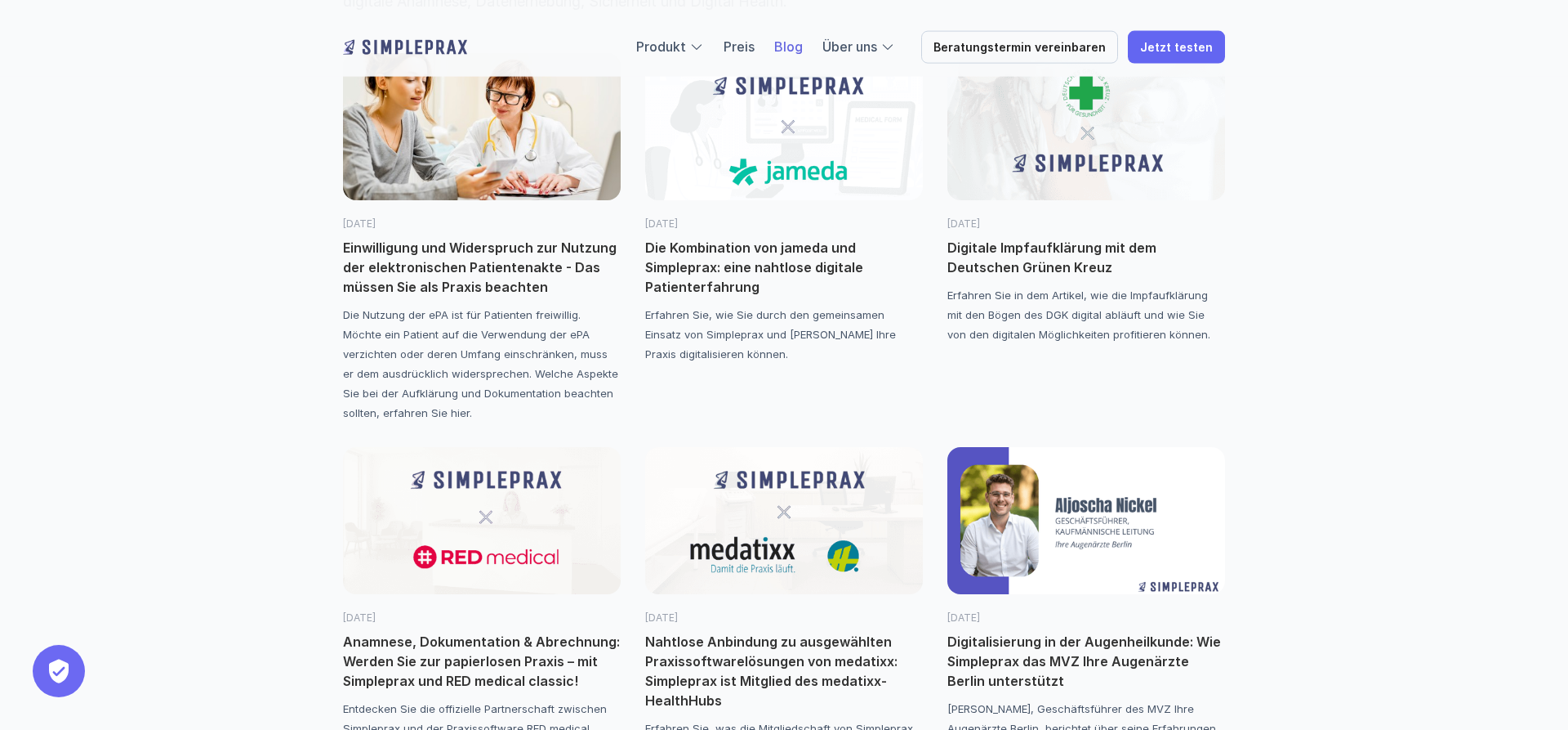
scroll to position [333, 0]
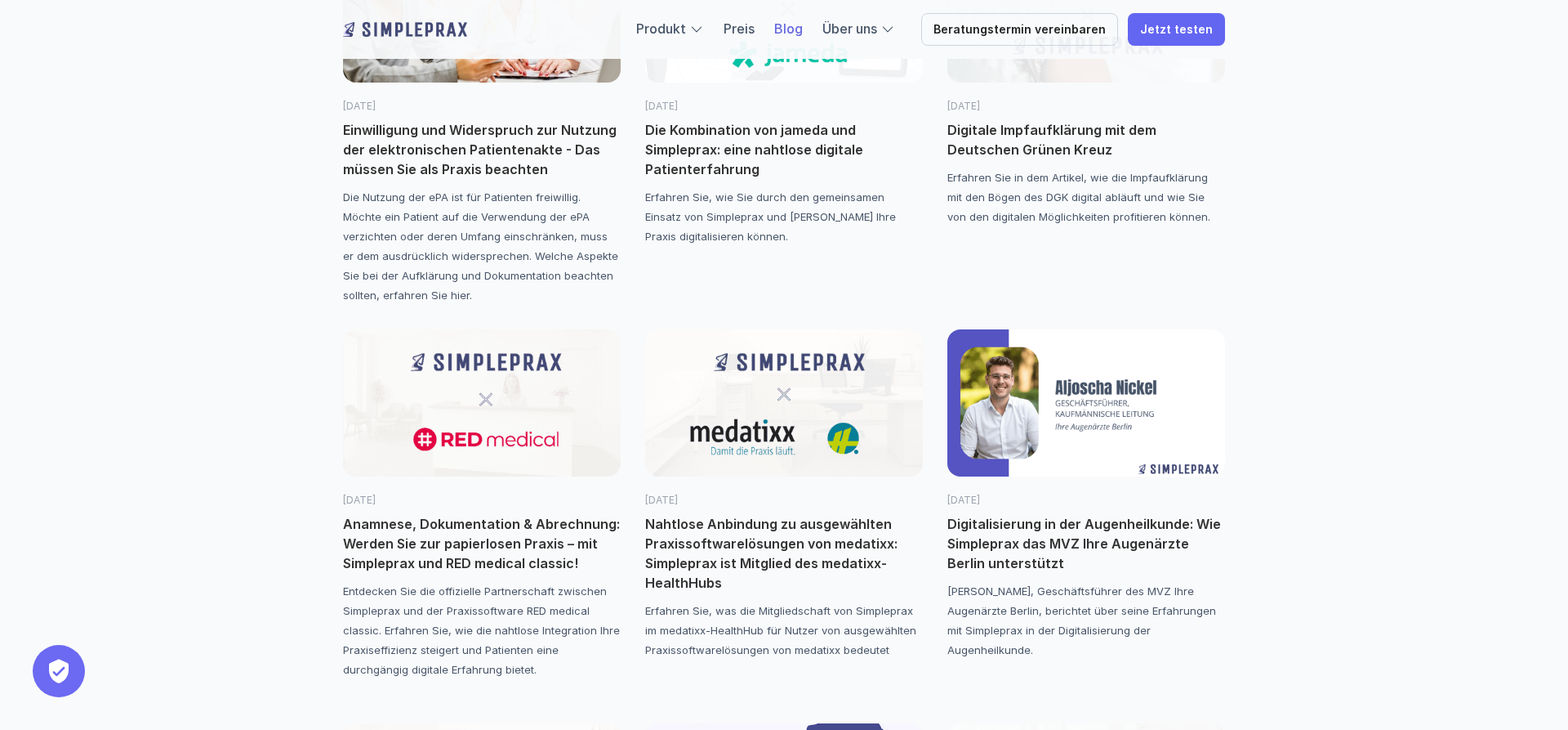
click at [1139, 138] on p "Digitale Impfaufklärung mit dem Deutschen Grünen Kreuz" at bounding box center [1086, 139] width 278 height 39
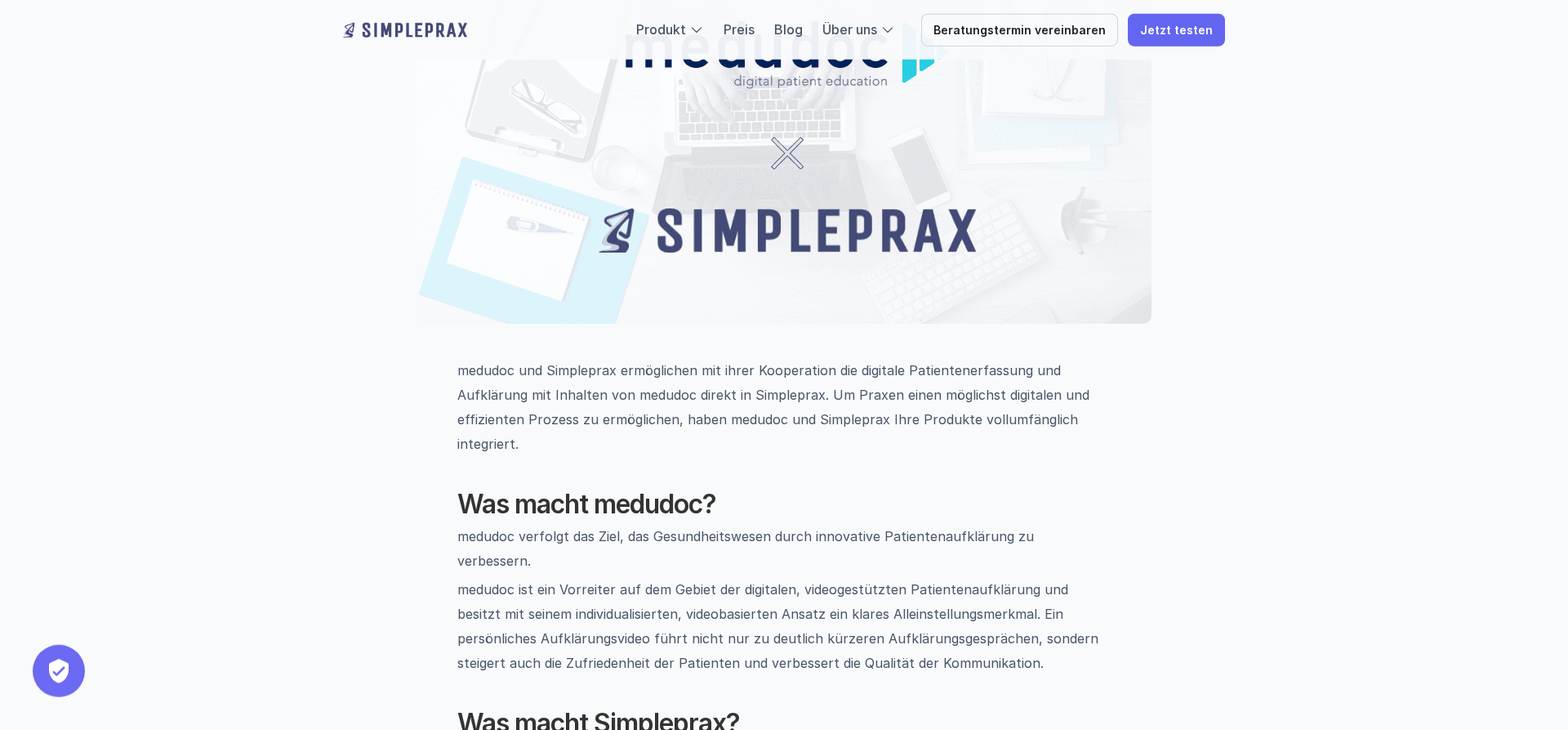
scroll to position [333, 0]
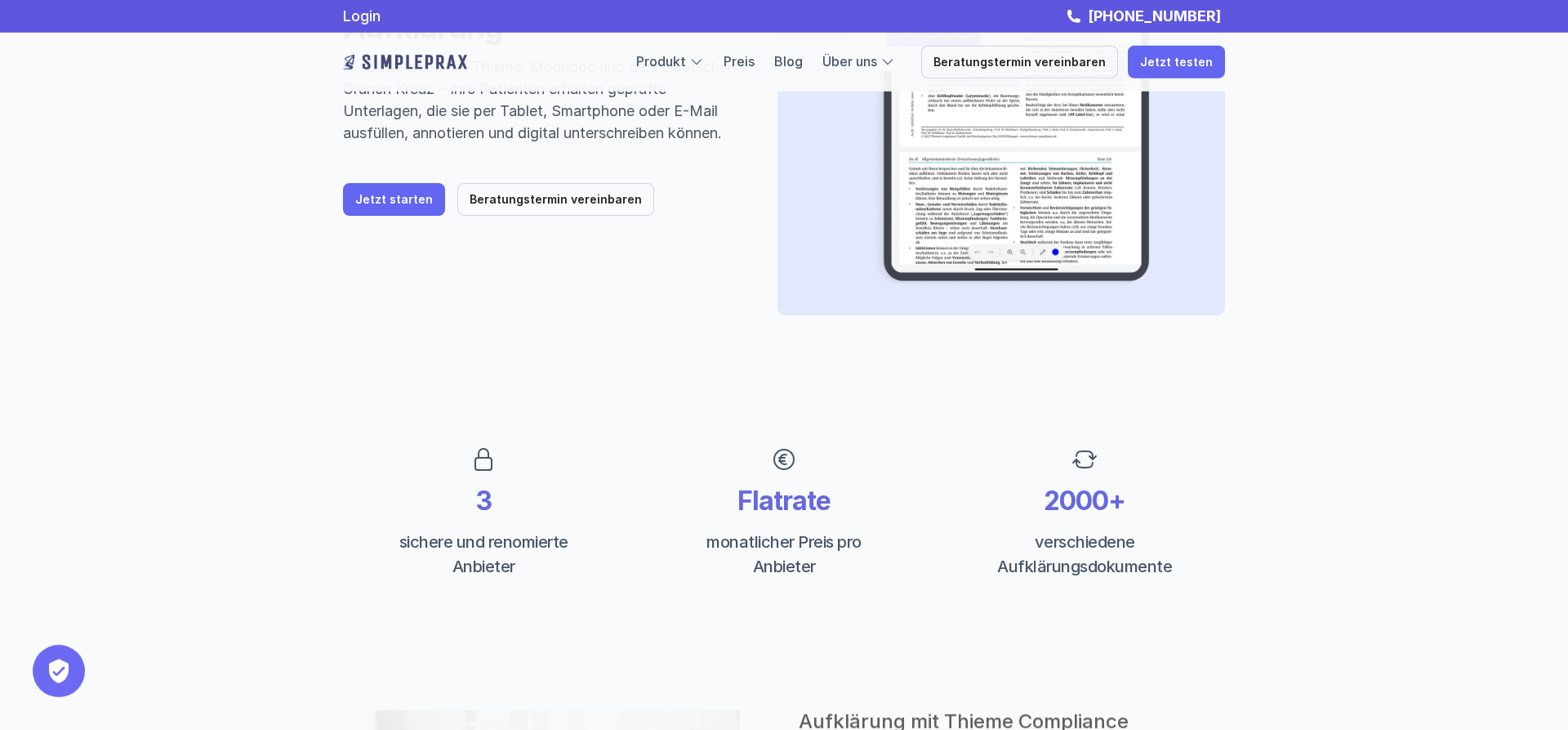
scroll to position [167, 0]
